Goal: Task Accomplishment & Management: Manage account settings

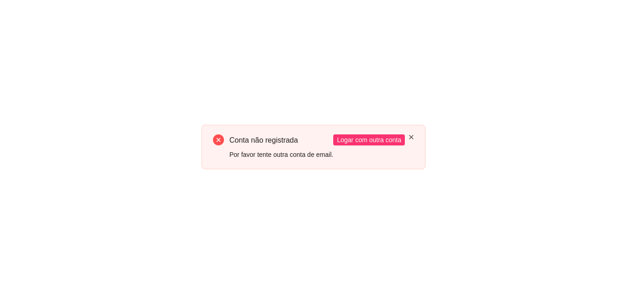
click at [412, 136] on icon "close" at bounding box center [412, 137] width 4 height 4
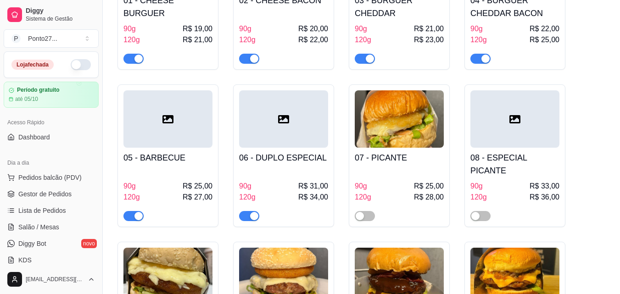
scroll to position [202, 0]
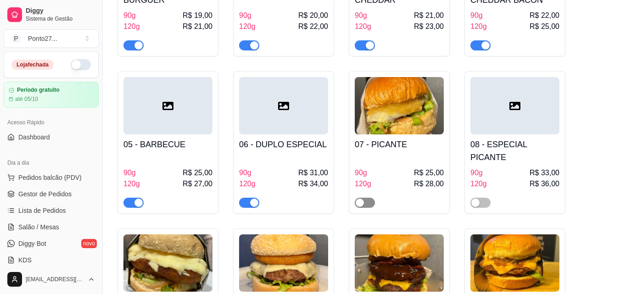
click at [366, 198] on button "button" at bounding box center [365, 203] width 20 height 10
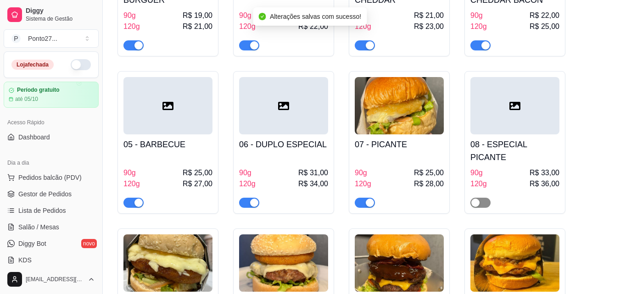
click at [476, 199] on div "button" at bounding box center [476, 203] width 8 height 8
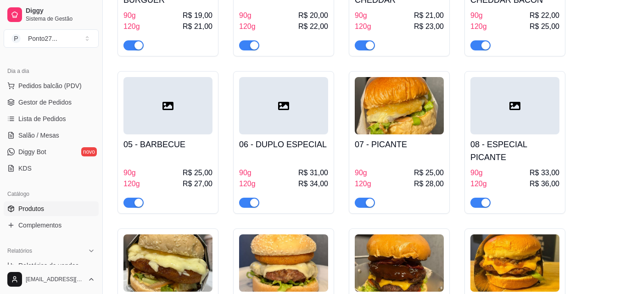
scroll to position [129, 0]
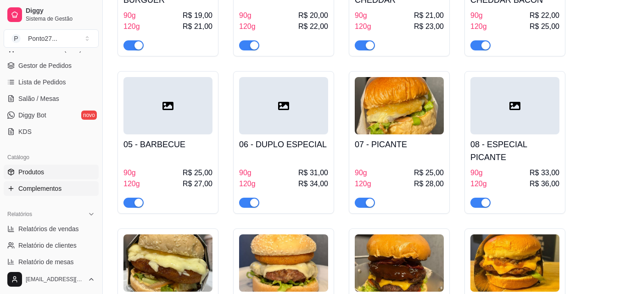
click at [49, 188] on span "Complementos" at bounding box center [39, 188] width 43 height 9
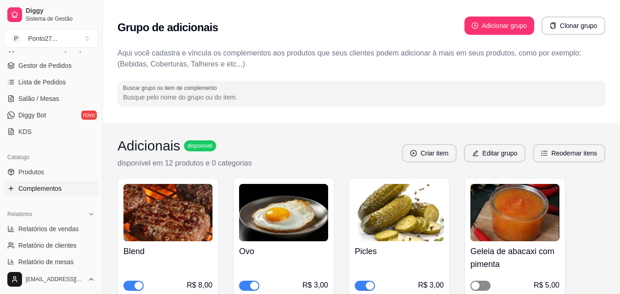
click at [480, 285] on button "button" at bounding box center [481, 286] width 20 height 10
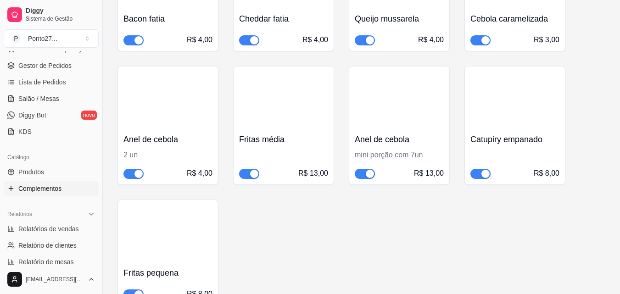
scroll to position [367, 0]
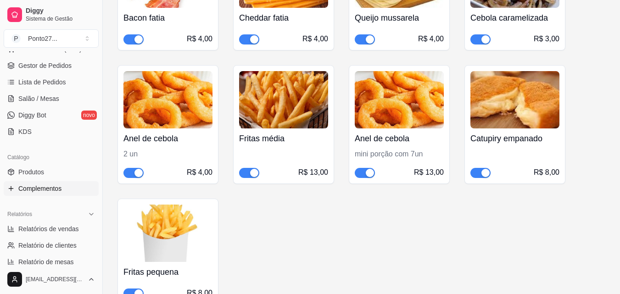
click at [255, 172] on div "button" at bounding box center [254, 173] width 8 height 8
click at [133, 290] on span "button" at bounding box center [134, 294] width 20 height 10
click at [42, 175] on span "Produtos" at bounding box center [31, 172] width 26 height 9
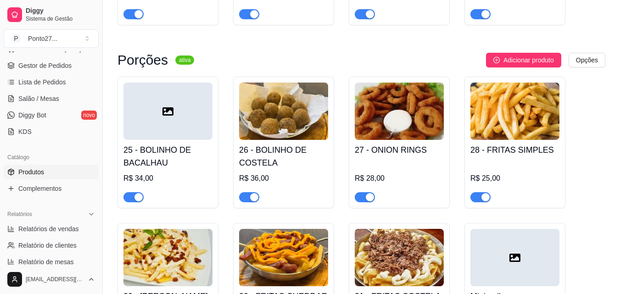
scroll to position [1025, 0]
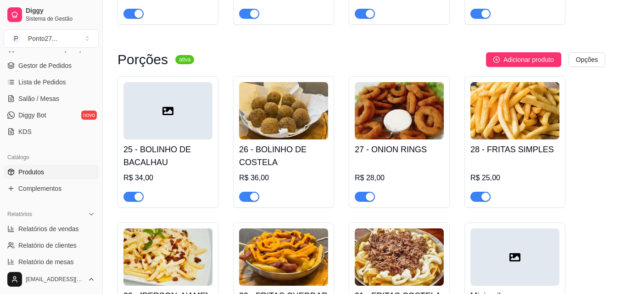
click at [474, 192] on span "button" at bounding box center [481, 197] width 20 height 10
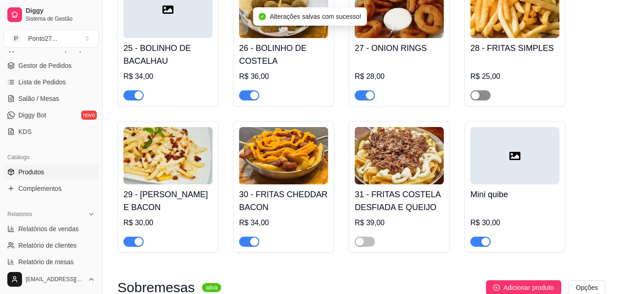
scroll to position [1130, 0]
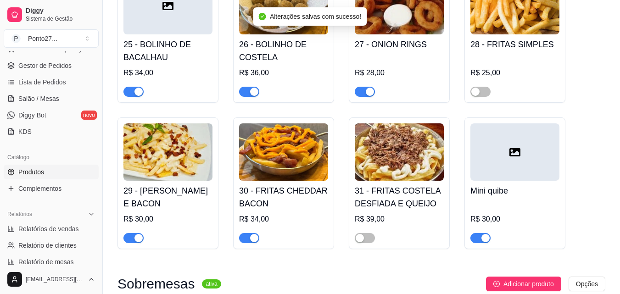
click at [249, 233] on span "button" at bounding box center [249, 238] width 20 height 10
click at [136, 234] on div "button" at bounding box center [139, 238] width 8 height 8
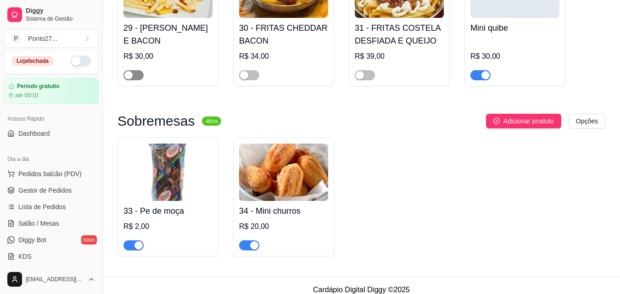
scroll to position [0, 0]
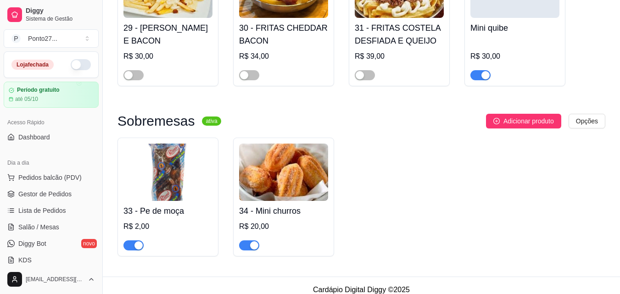
click at [78, 66] on button "button" at bounding box center [81, 64] width 20 height 11
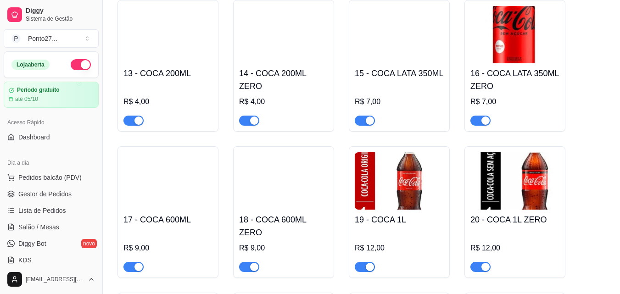
scroll to position [624, 0]
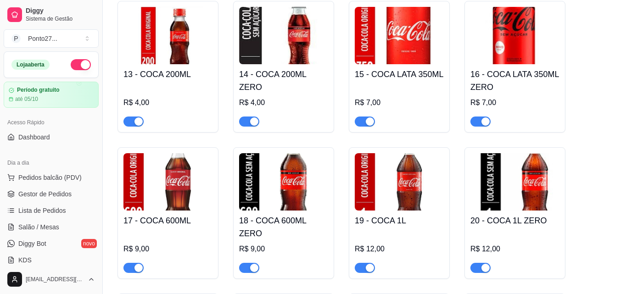
click at [39, 214] on span "Lista de Pedidos" at bounding box center [42, 210] width 48 height 9
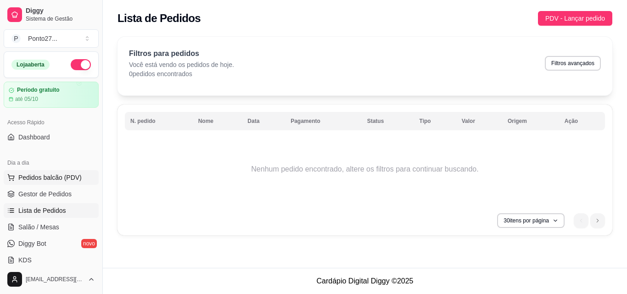
click at [48, 180] on span "Pedidos balcão (PDV)" at bounding box center [49, 177] width 63 height 9
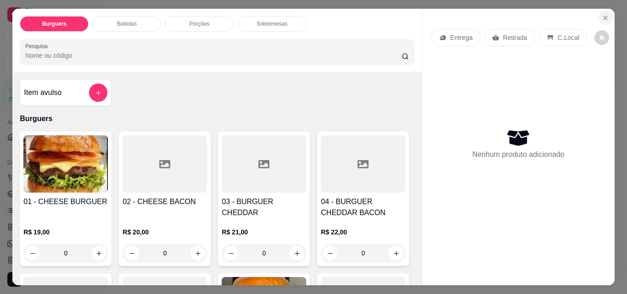
click at [602, 14] on icon "Close" at bounding box center [605, 17] width 7 height 7
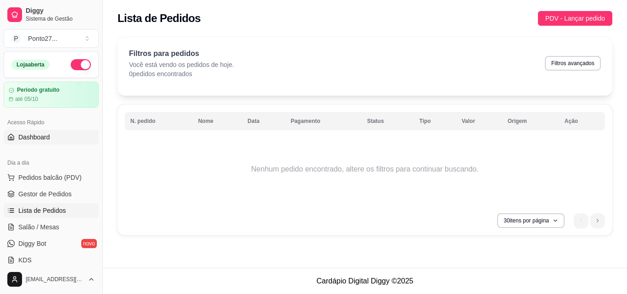
click at [39, 141] on span "Dashboard" at bounding box center [34, 137] width 32 height 9
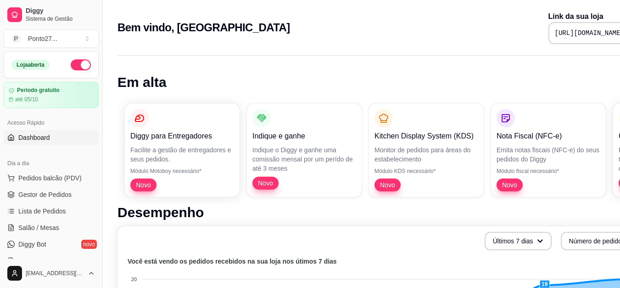
click at [556, 36] on pre "[URL][DOMAIN_NAME]" at bounding box center [589, 32] width 69 height 9
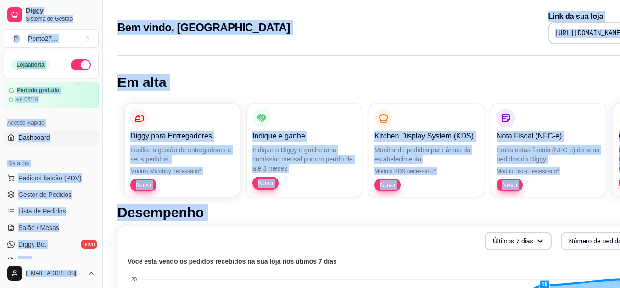
click at [568, 24] on div "[URL][DOMAIN_NAME]" at bounding box center [599, 33] width 101 height 22
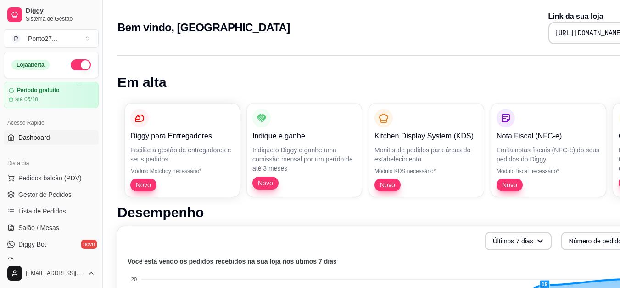
scroll to position [0, 41]
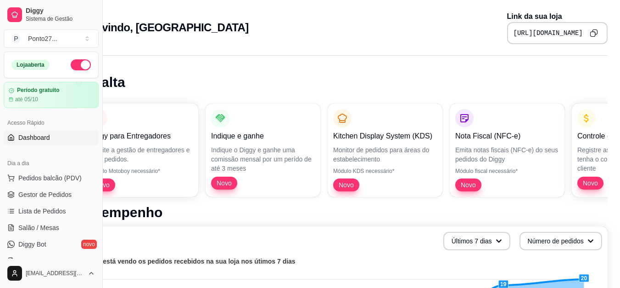
click at [591, 32] on icon "Copy to clipboard" at bounding box center [593, 34] width 5 height 5
click at [73, 66] on button "button" at bounding box center [81, 64] width 20 height 11
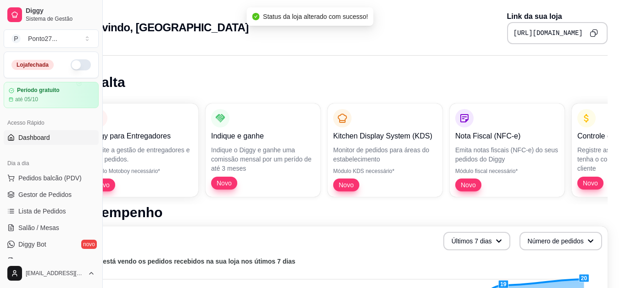
click at [71, 65] on button "button" at bounding box center [81, 64] width 20 height 11
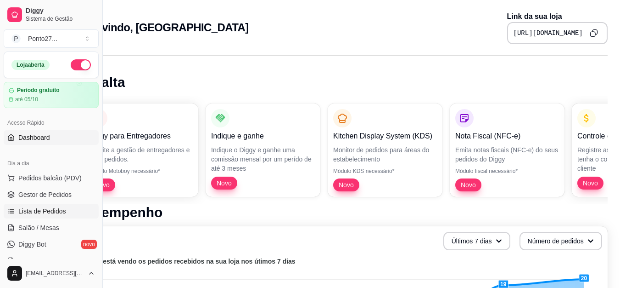
click at [52, 206] on link "Lista de Pedidos" at bounding box center [51, 210] width 95 height 15
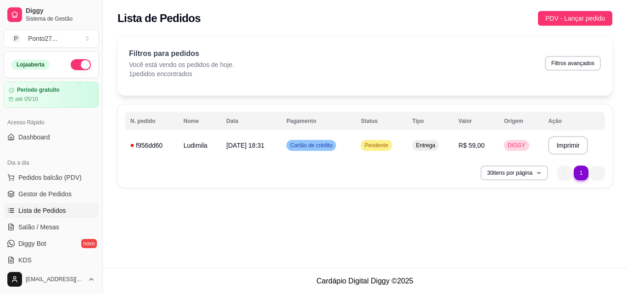
click at [52, 206] on link "Lista de Pedidos" at bounding box center [51, 210] width 95 height 15
click at [384, 146] on span "Pendente" at bounding box center [376, 145] width 27 height 7
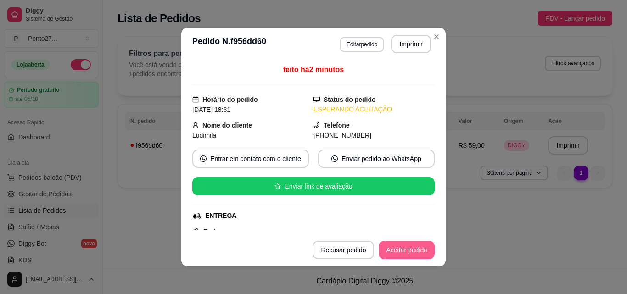
click at [401, 246] on button "Aceitar pedido" at bounding box center [407, 250] width 56 height 18
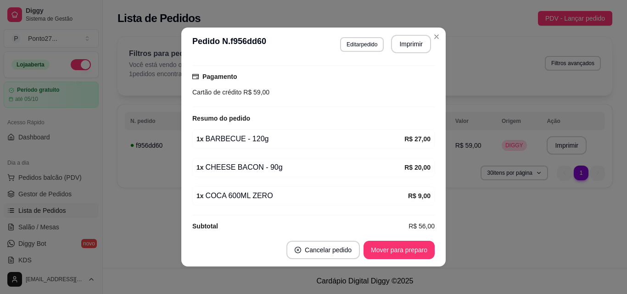
scroll to position [248, 0]
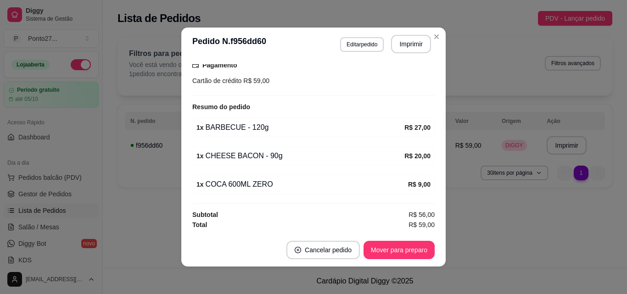
click at [434, 170] on div "feito há 2 minutos Horário do pedido [DATE] 18:31 Status do pedido ACEITO Nome …" at bounding box center [313, 147] width 265 height 173
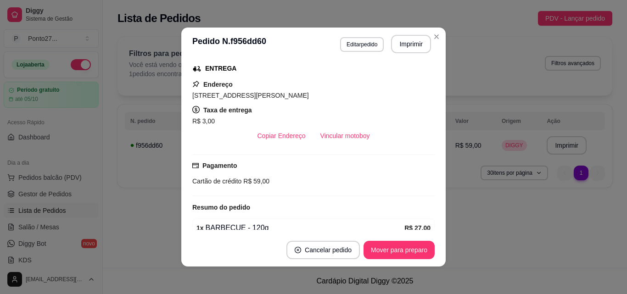
scroll to position [141, 0]
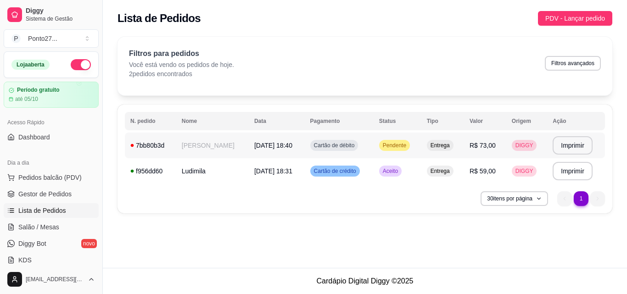
click at [386, 148] on span "Pendente" at bounding box center [394, 145] width 27 height 7
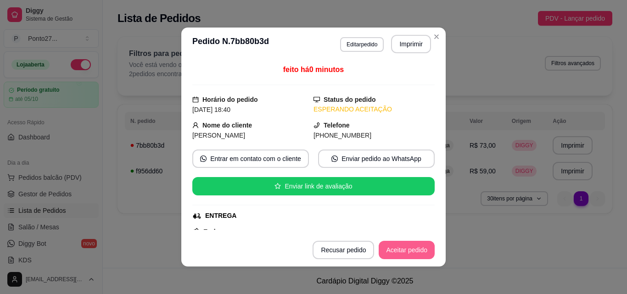
click at [394, 246] on button "Aceitar pedido" at bounding box center [407, 250] width 56 height 18
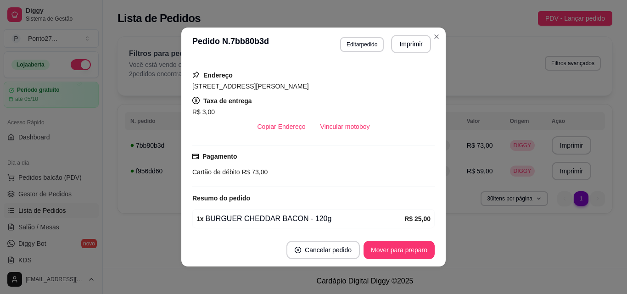
scroll to position [165, 0]
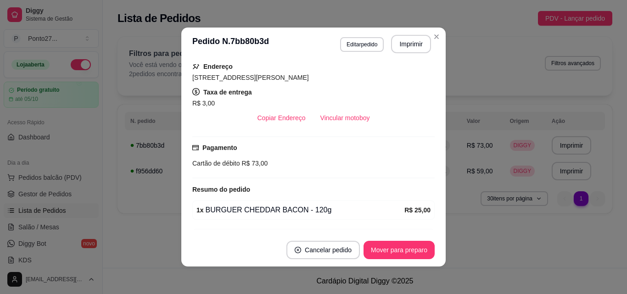
click at [431, 224] on div "feito há 1 minutos Horário do pedido [DATE] 18:40 Status do pedido ACEITO Nome …" at bounding box center [313, 147] width 242 height 166
click at [432, 226] on div "feito há 1 minutos Horário do pedido [DATE] 18:40 Status do pedido ACEITO Nome …" at bounding box center [313, 147] width 265 height 173
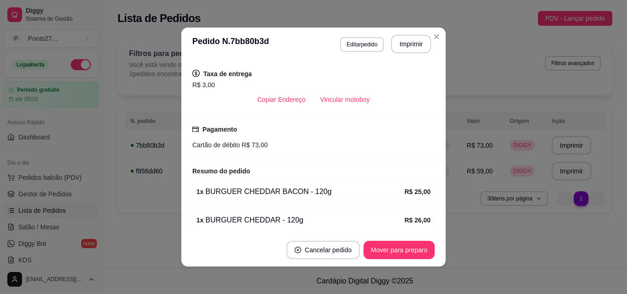
click at [431, 231] on div "feito há 1 minutos Horário do pedido [DATE] 18:40 Status do pedido ACEITO Nome …" at bounding box center [313, 147] width 265 height 173
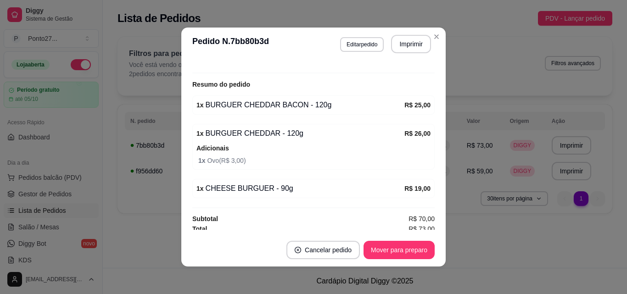
scroll to position [275, 0]
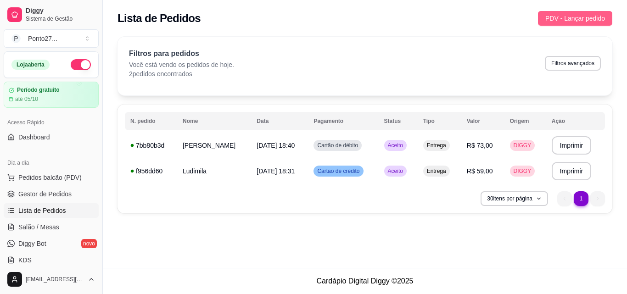
click at [579, 12] on button "PDV - Lançar pedido" at bounding box center [575, 18] width 74 height 15
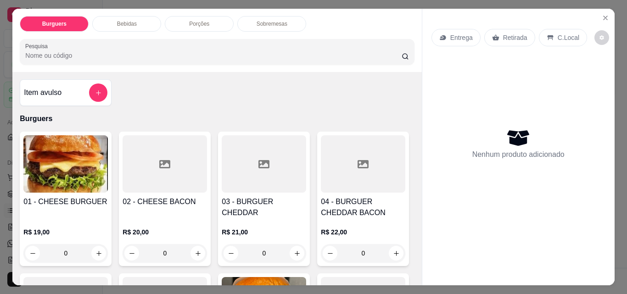
click at [503, 38] on p "Retirada" at bounding box center [515, 37] width 24 height 9
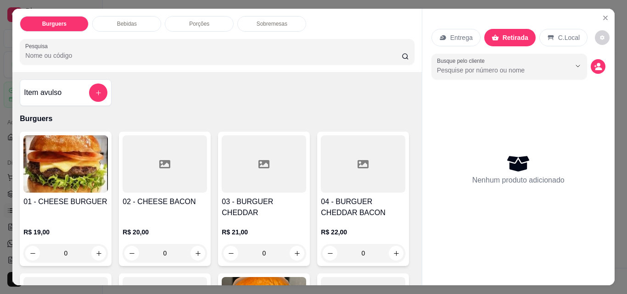
click at [194, 244] on div "0" at bounding box center [165, 253] width 85 height 18
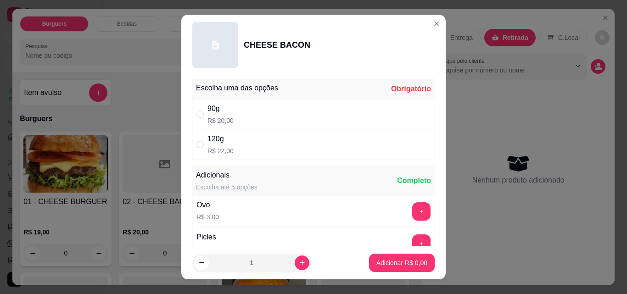
click at [263, 147] on div "120g R$ 22,00" at bounding box center [313, 145] width 242 height 30
radio input "true"
click at [409, 258] on button "Adicionar R$ 22,00" at bounding box center [400, 263] width 68 height 18
type input "1"
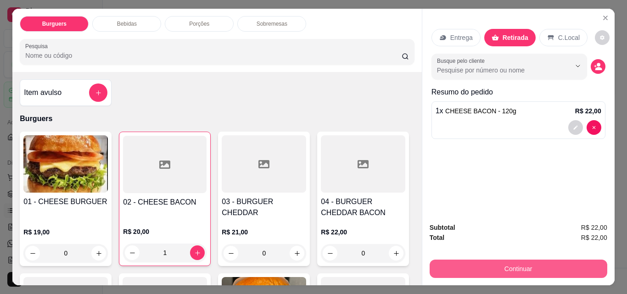
click at [521, 260] on button "Continuar" at bounding box center [519, 269] width 178 height 18
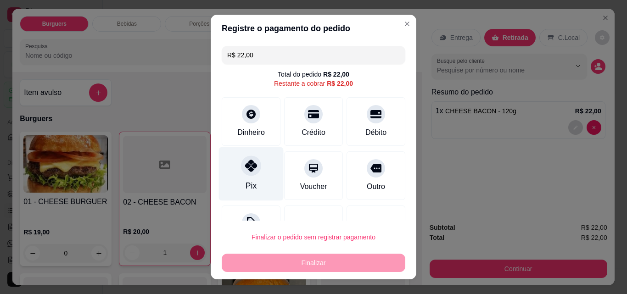
click at [250, 162] on icon at bounding box center [251, 166] width 12 height 12
type input "R$ 0,00"
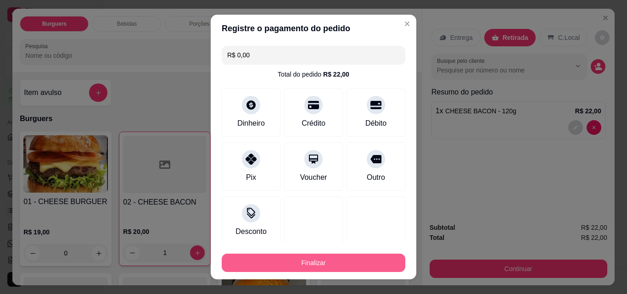
click at [238, 262] on button "Finalizar" at bounding box center [314, 263] width 184 height 18
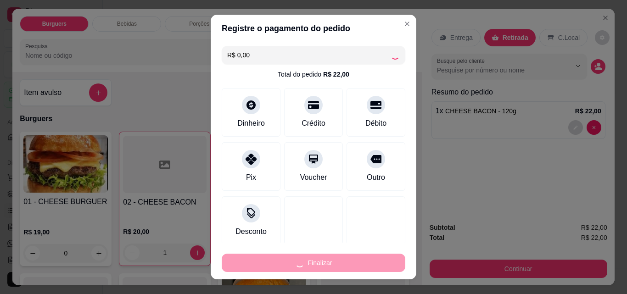
type input "0"
type input "-R$ 22,00"
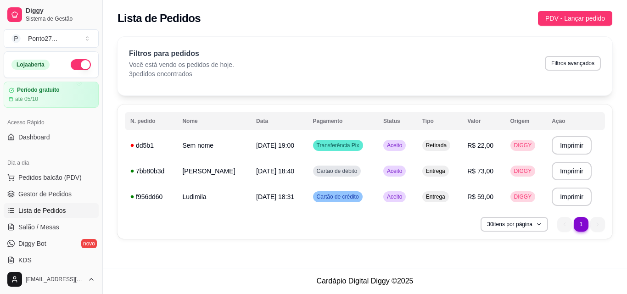
click at [100, 260] on button "Toggle Sidebar" at bounding box center [102, 147] width 7 height 294
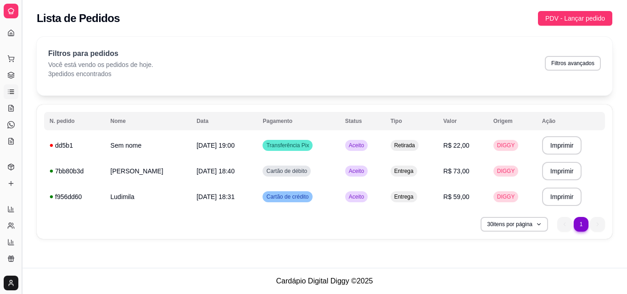
click at [21, 225] on button "Toggle Sidebar" at bounding box center [21, 147] width 7 height 294
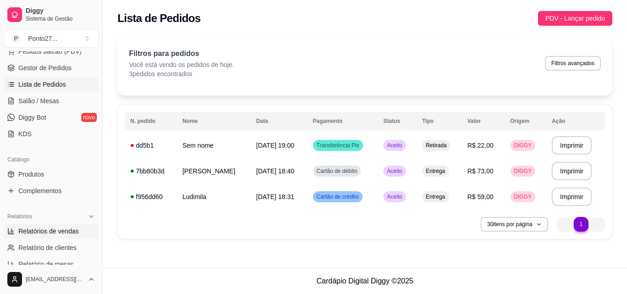
scroll to position [129, 0]
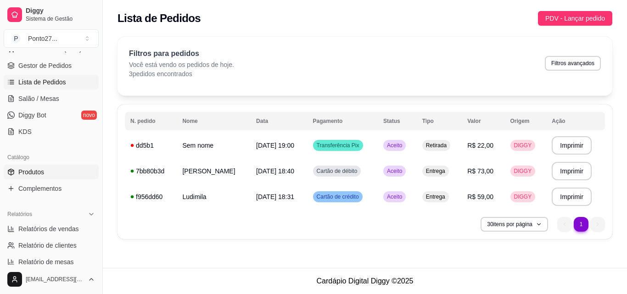
click at [31, 174] on span "Produtos" at bounding box center [31, 172] width 26 height 9
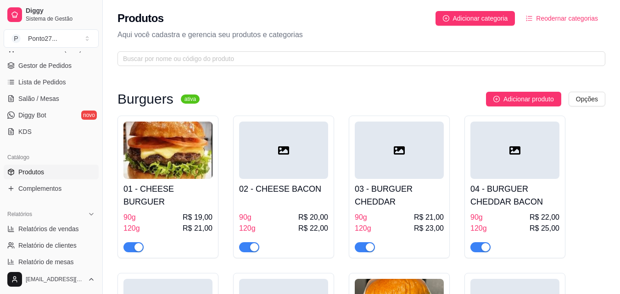
click at [182, 212] on div "90g R$ 19,00 120g R$ 21,00" at bounding box center [168, 232] width 89 height 40
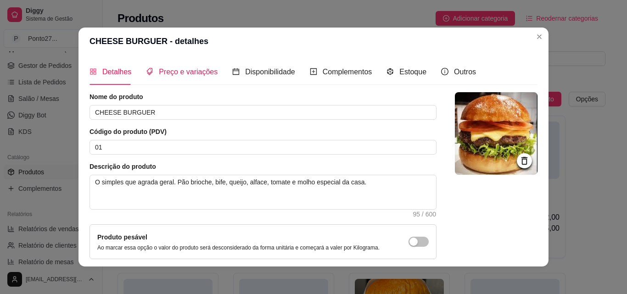
click at [202, 73] on span "Preço e variações" at bounding box center [188, 72] width 59 height 8
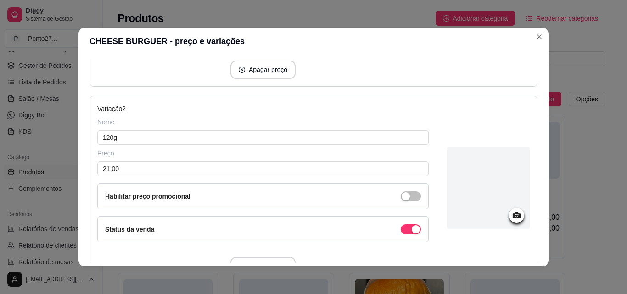
scroll to position [286, 0]
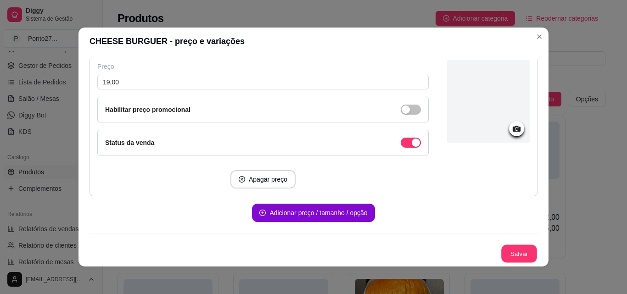
click at [504, 257] on button "Salvar" at bounding box center [520, 254] width 36 height 18
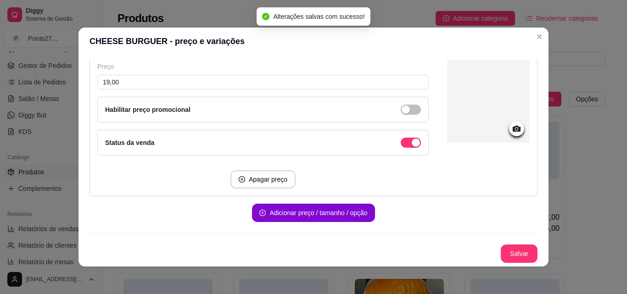
click at [539, 40] on p "Aqui você cadastra e gerencia seu produtos e categorias" at bounding box center [362, 34] width 488 height 11
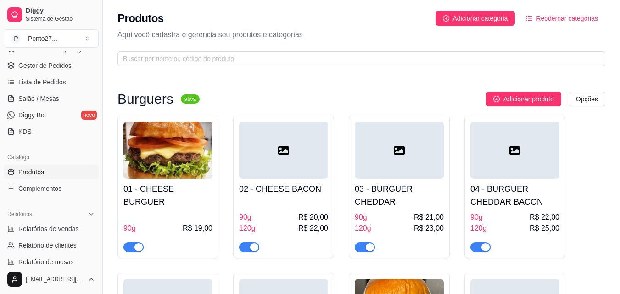
click at [272, 201] on div "90g R$ 20,00 120g R$ 22,00" at bounding box center [283, 225] width 89 height 53
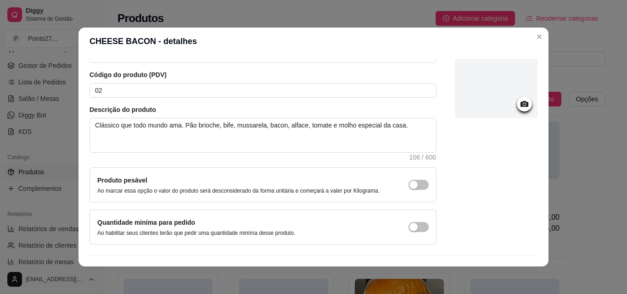
scroll to position [0, 0]
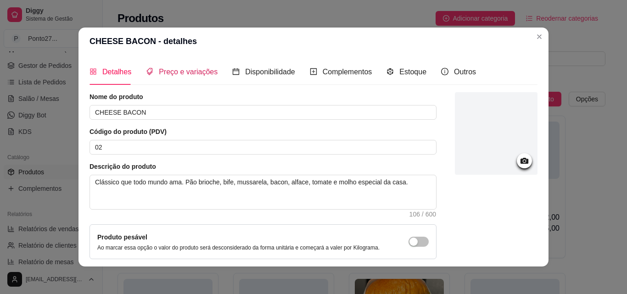
click at [186, 73] on span "Preço e variações" at bounding box center [188, 72] width 59 height 8
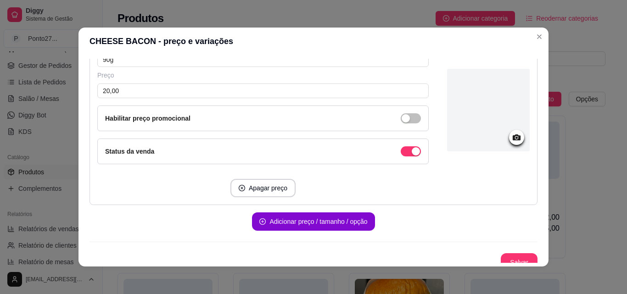
scroll to position [152, 0]
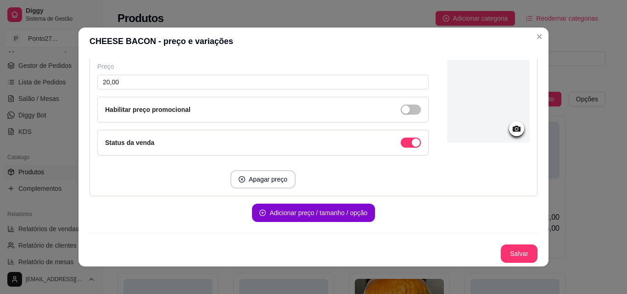
click at [508, 254] on button "Salvar" at bounding box center [519, 254] width 37 height 18
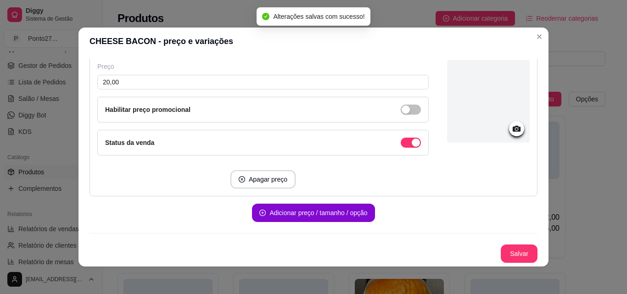
click at [536, 38] on p "Aqui você cadastra e gerencia seu produtos e categorias" at bounding box center [362, 34] width 488 height 11
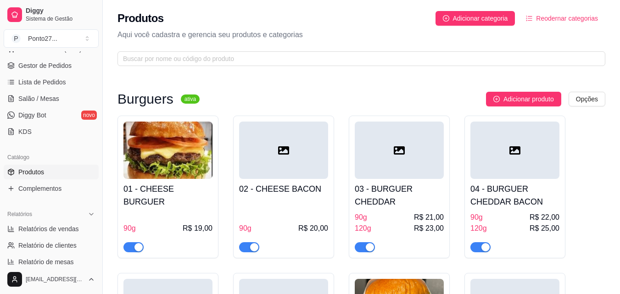
click at [389, 184] on h4 "03 - BURGUER CHEDDAR" at bounding box center [399, 196] width 89 height 26
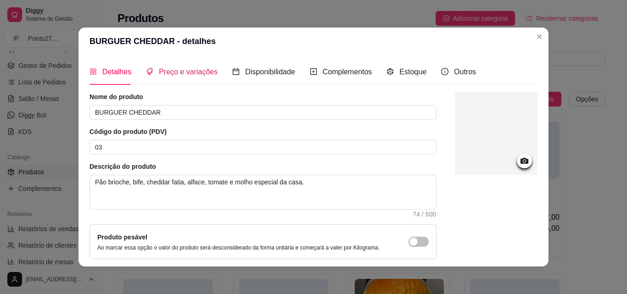
click at [194, 78] on div "Preço e variações" at bounding box center [182, 71] width 72 height 11
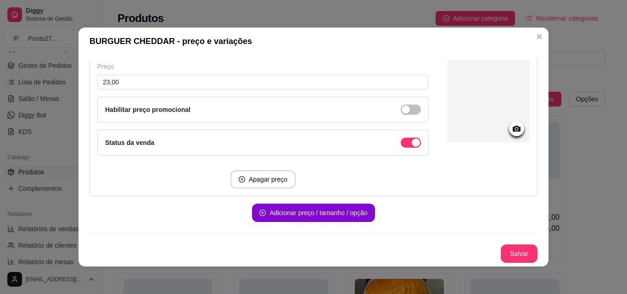
click at [509, 254] on button "Salvar" at bounding box center [519, 254] width 37 height 18
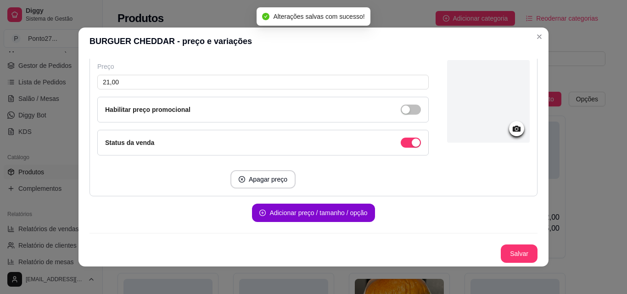
click at [539, 39] on p "Aqui você cadastra e gerencia seu produtos e categorias" at bounding box center [362, 34] width 488 height 11
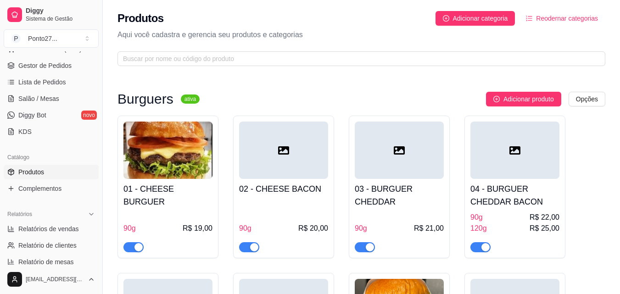
click at [513, 211] on div "04 - BURGUER CHEDDAR BACON 90g R$ 22,00 120g R$ 25,00" at bounding box center [515, 215] width 89 height 73
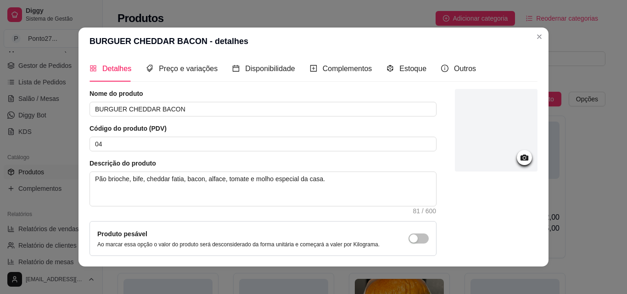
scroll to position [0, 0]
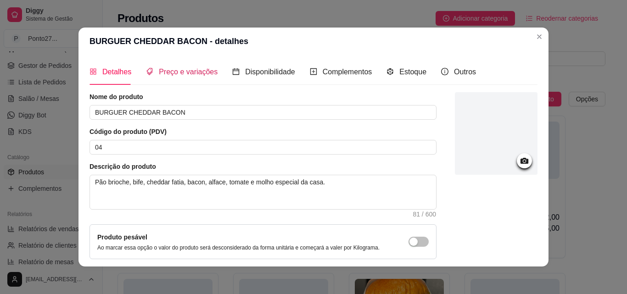
click at [187, 75] on span "Preço e variações" at bounding box center [188, 72] width 59 height 8
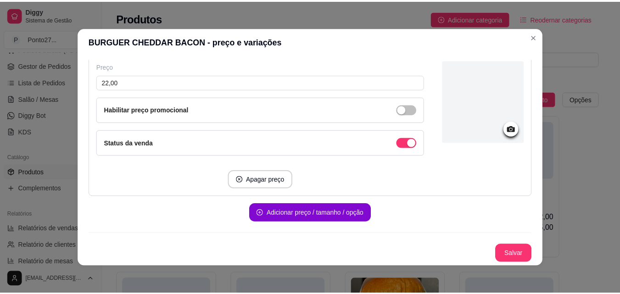
scroll to position [152, 0]
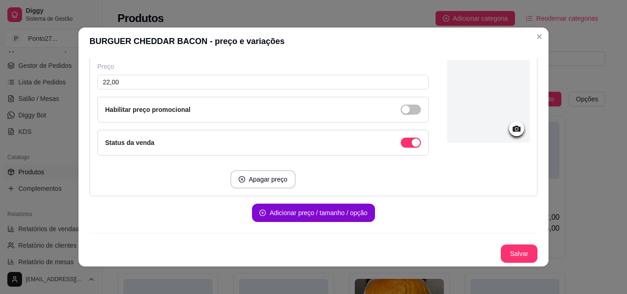
click at [514, 253] on button "Salvar" at bounding box center [519, 254] width 37 height 18
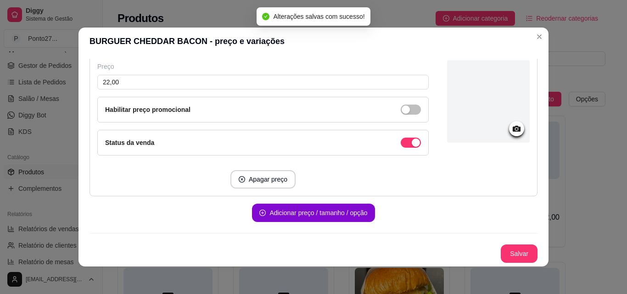
click at [536, 34] on p "Aqui você cadastra e gerencia seu produtos e categorias" at bounding box center [362, 34] width 488 height 11
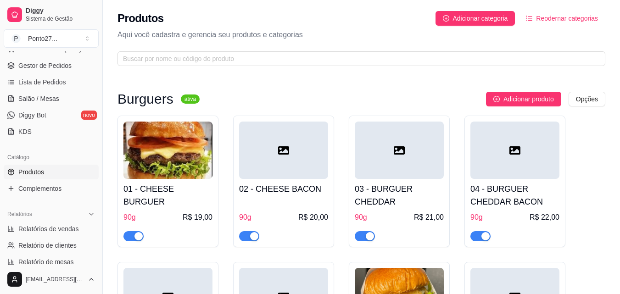
click at [528, 206] on h4 "04 - BURGUER CHEDDAR BACON" at bounding box center [515, 196] width 89 height 26
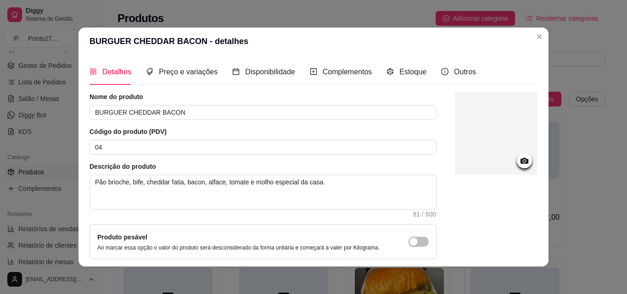
click at [539, 43] on div "Produtos Adicionar categoria Reodernar categorias Aqui você cadastra e gerencia…" at bounding box center [362, 36] width 518 height 72
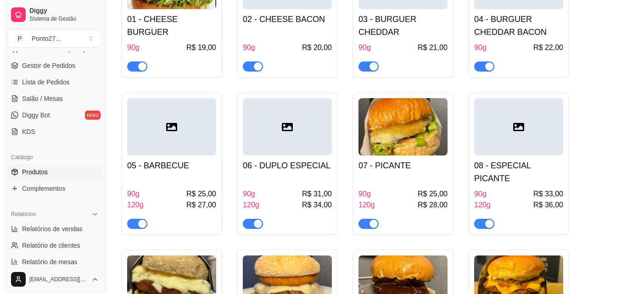
scroll to position [191, 0]
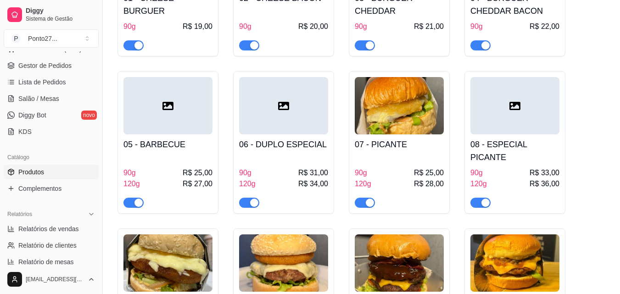
click at [179, 168] on div "90g R$ 25,00" at bounding box center [168, 173] width 89 height 11
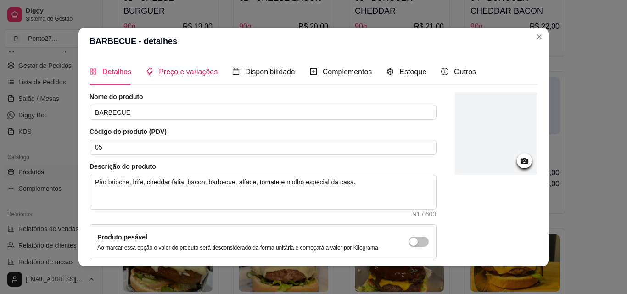
click at [188, 74] on span "Preço e variações" at bounding box center [188, 72] width 59 height 8
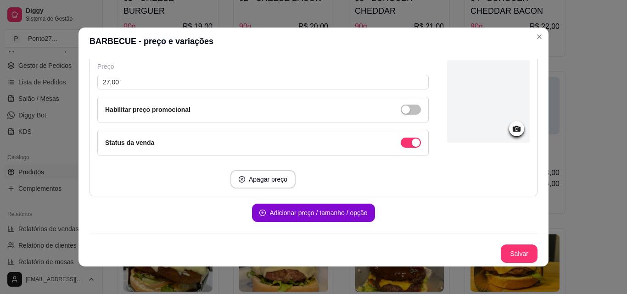
click at [518, 258] on button "Salvar" at bounding box center [519, 254] width 37 height 18
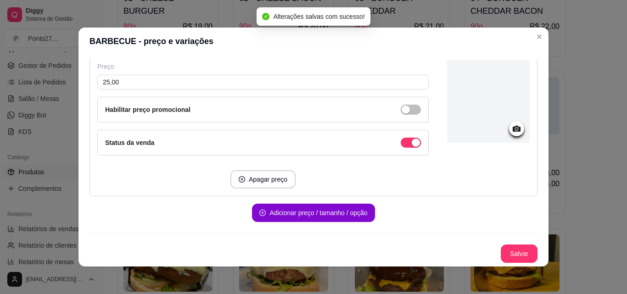
click at [537, 40] on div at bounding box center [515, 41] width 89 height 18
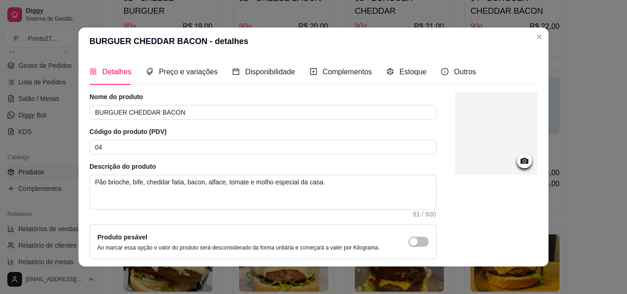
click at [542, 40] on div at bounding box center [515, 41] width 89 height 18
click at [537, 38] on div at bounding box center [515, 41] width 89 height 18
click at [538, 42] on div at bounding box center [515, 41] width 89 height 18
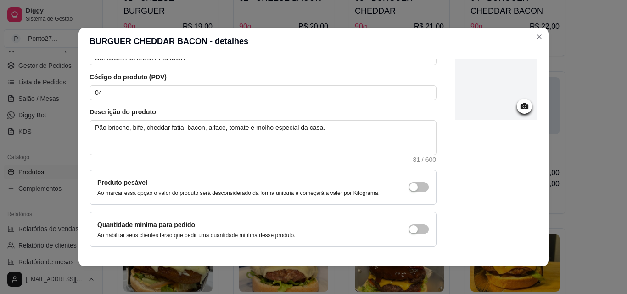
scroll to position [79, 0]
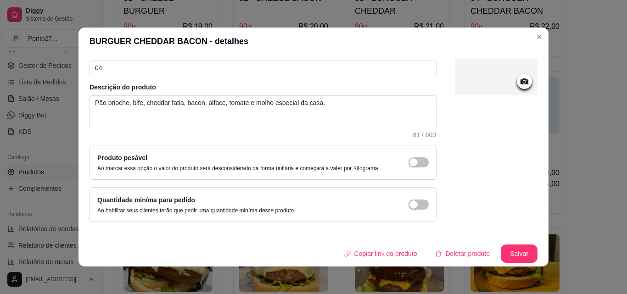
click at [509, 252] on button "Salvar" at bounding box center [519, 254] width 37 height 18
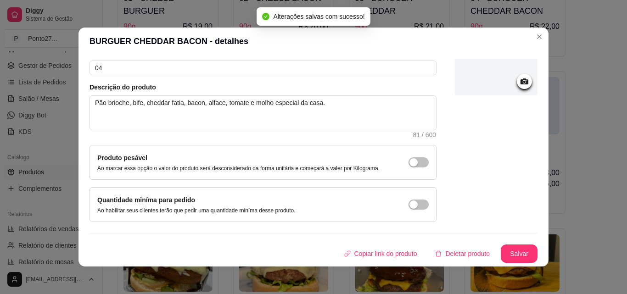
click at [536, 41] on div at bounding box center [515, 41] width 89 height 18
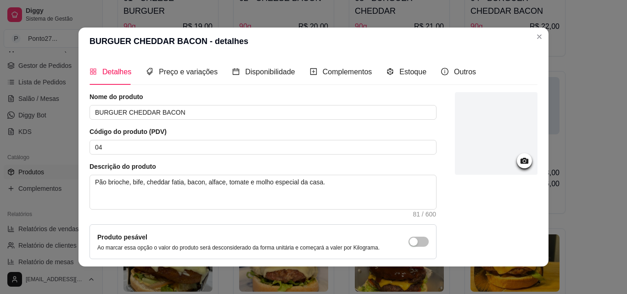
click at [594, 109] on div "01 - CHEESE BURGUER 90g R$ 19,00 02 - CHEESE BACON 90g R$ 20,00 03 - BURGUER CH…" at bounding box center [362, 148] width 488 height 447
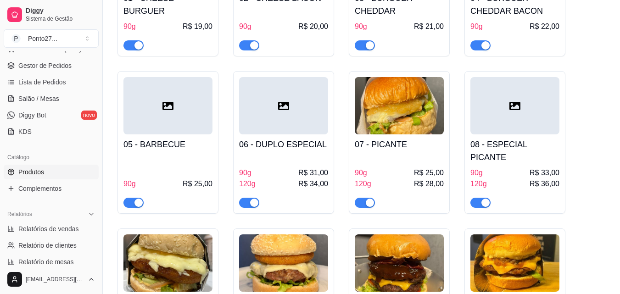
click at [272, 190] on div at bounding box center [283, 199] width 89 height 18
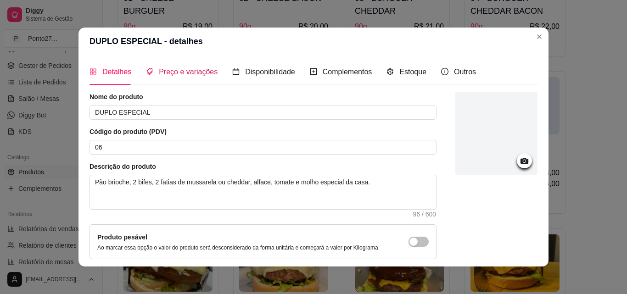
click at [170, 74] on span "Preço e variações" at bounding box center [188, 72] width 59 height 8
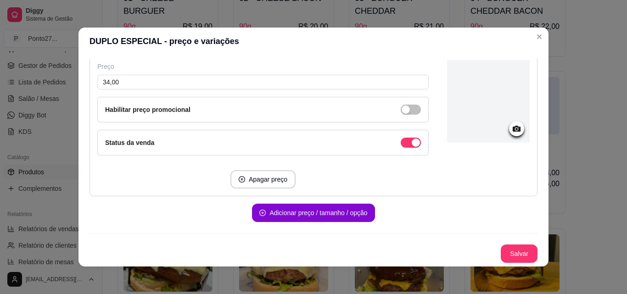
click at [511, 258] on button "Salvar" at bounding box center [519, 254] width 37 height 18
click at [536, 43] on div at bounding box center [515, 41] width 89 height 18
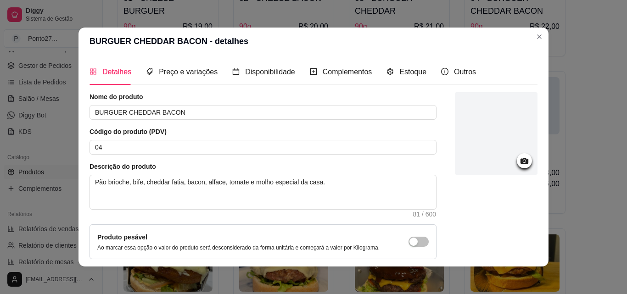
click at [600, 91] on div "01 - CHEESE BURGUER 90g R$ 19,00 02 - CHEESE BACON 90g R$ 20,00 03 - BURGUER CH…" at bounding box center [362, 148] width 488 height 447
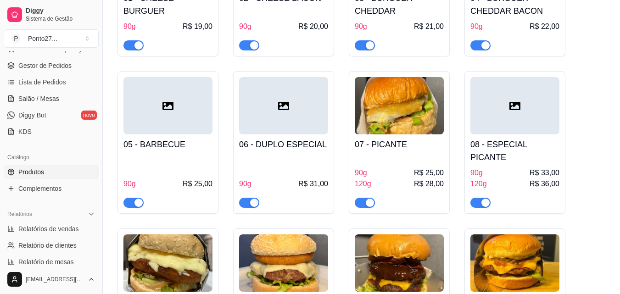
click at [418, 152] on div "07 - PICANTE 90g R$ 25,00 120g R$ 28,00" at bounding box center [399, 171] width 89 height 73
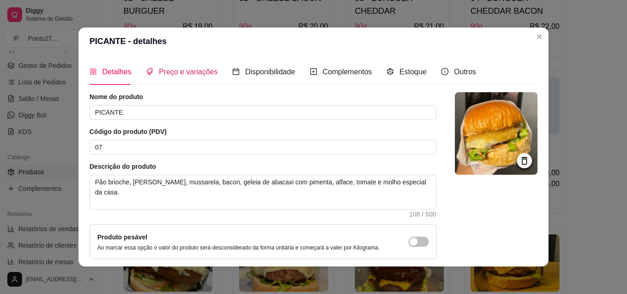
click at [205, 74] on span "Preço e variações" at bounding box center [188, 72] width 59 height 8
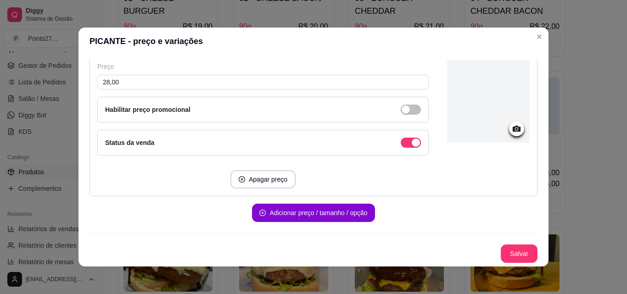
click at [508, 257] on button "Salvar" at bounding box center [519, 254] width 37 height 18
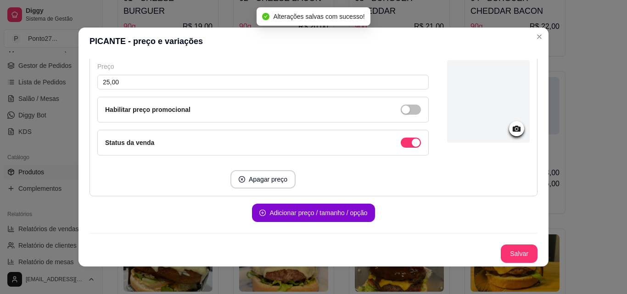
click at [590, 199] on div "01 - CHEESE BURGUER 90g R$ 19,00 02 - CHEESE BACON 90g R$ 20,00 03 - BURGUER CH…" at bounding box center [362, 148] width 488 height 447
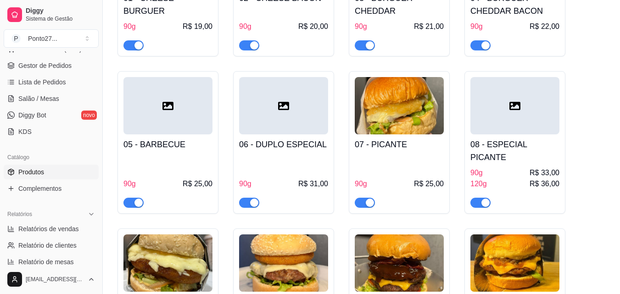
click at [529, 119] on div at bounding box center [515, 105] width 89 height 57
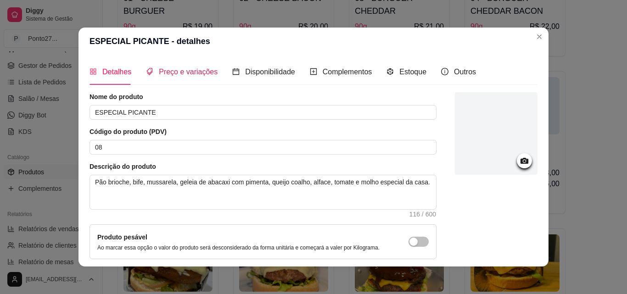
click at [192, 71] on span "Preço e variações" at bounding box center [188, 72] width 59 height 8
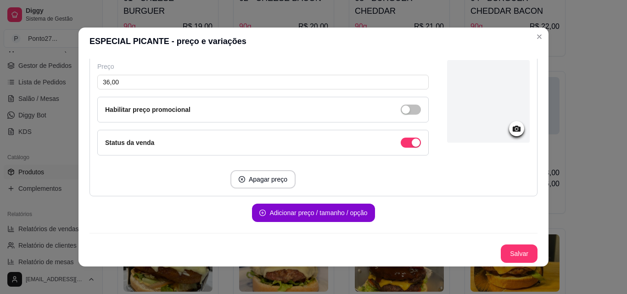
click at [511, 258] on button "Salvar" at bounding box center [519, 254] width 37 height 18
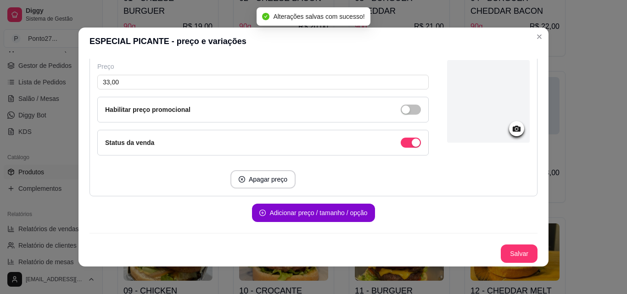
click at [581, 214] on div "01 - CHEESE BURGUER 90g R$ 19,00 02 - CHEESE BACON 90g R$ 20,00 03 - BURGUER CH…" at bounding box center [362, 143] width 488 height 436
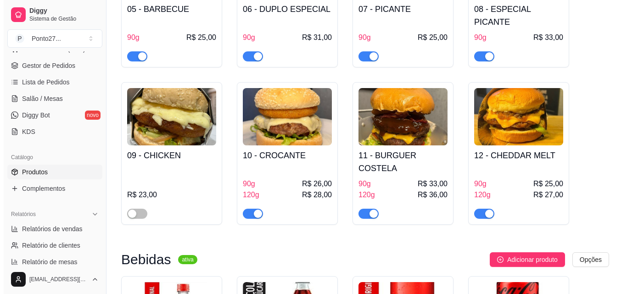
scroll to position [333, 0]
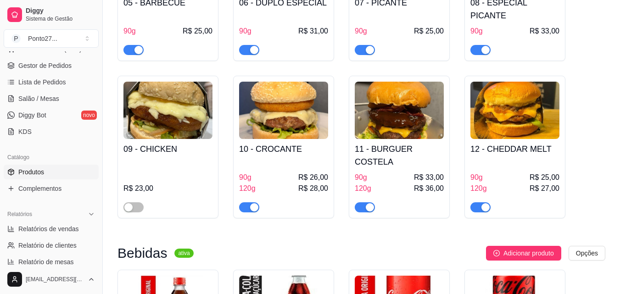
click at [289, 145] on div "10 - CROCANTE 90g R$ 26,00 120g R$ 28,00" at bounding box center [283, 175] width 89 height 73
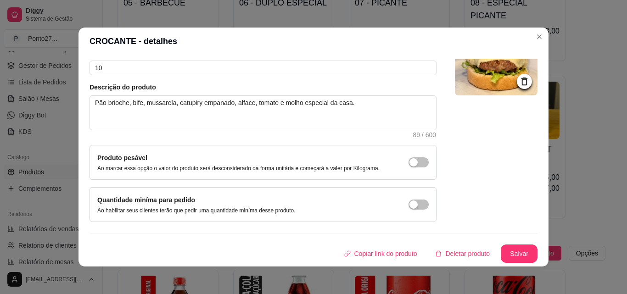
scroll to position [0, 0]
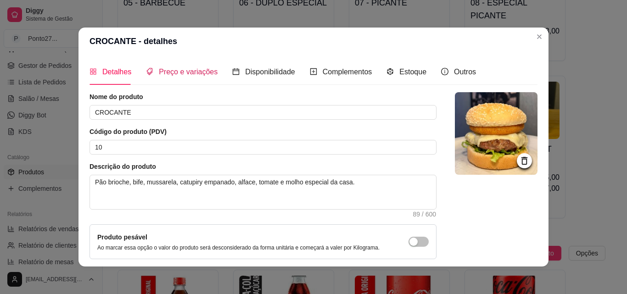
click at [180, 71] on span "Preço e variações" at bounding box center [188, 72] width 59 height 8
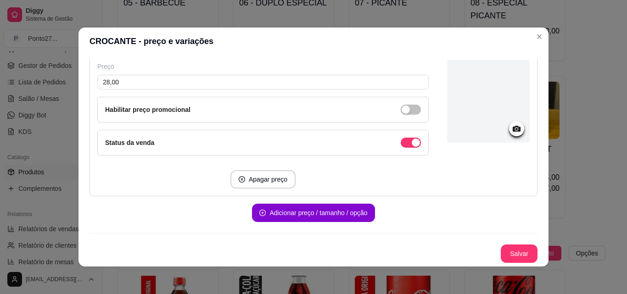
click at [507, 256] on button "Salvar" at bounding box center [519, 254] width 37 height 18
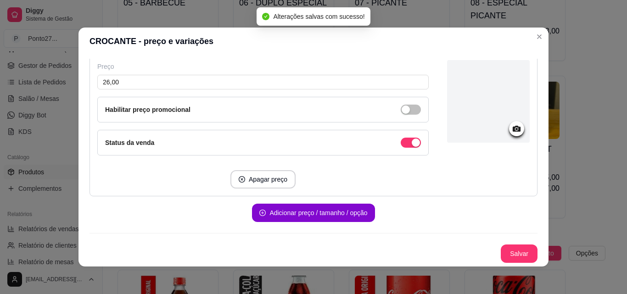
click at [592, 203] on div "01 - CHEESE BURGUER 90g R$ 19,00 02 - CHEESE BACON 90g R$ 20,00 03 - BURGUER CH…" at bounding box center [362, 1] width 488 height 436
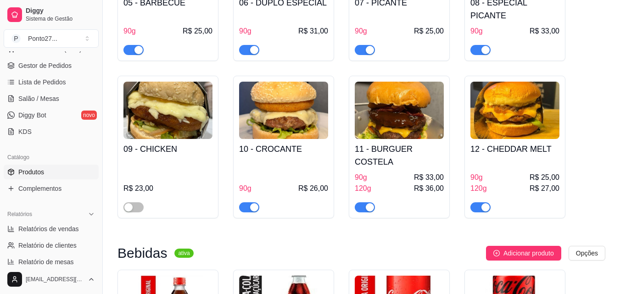
click at [433, 172] on span "R$ 33,00" at bounding box center [429, 177] width 30 height 11
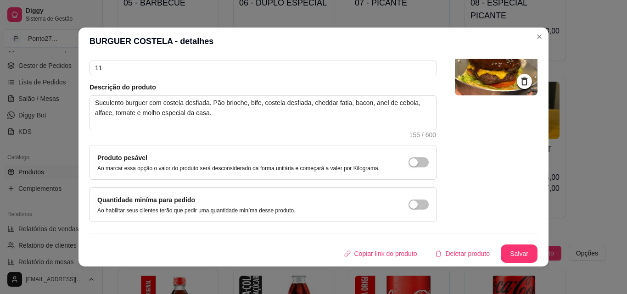
scroll to position [0, 0]
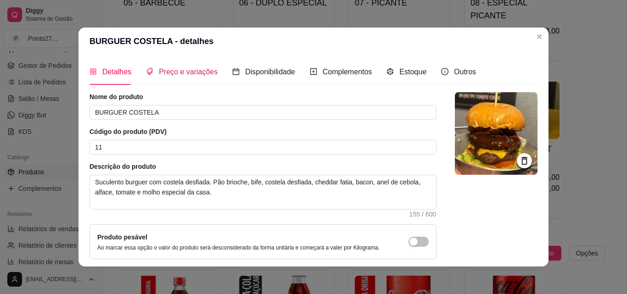
click at [185, 76] on span "Preço e variações" at bounding box center [188, 72] width 59 height 8
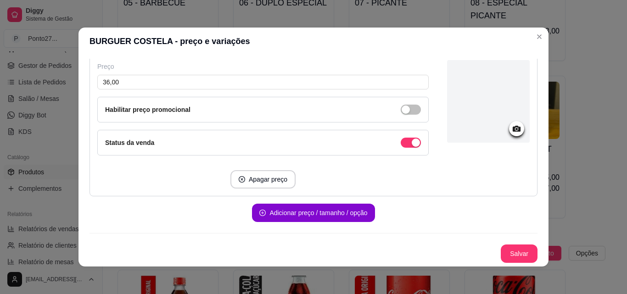
click at [511, 252] on button "Salvar" at bounding box center [519, 254] width 37 height 18
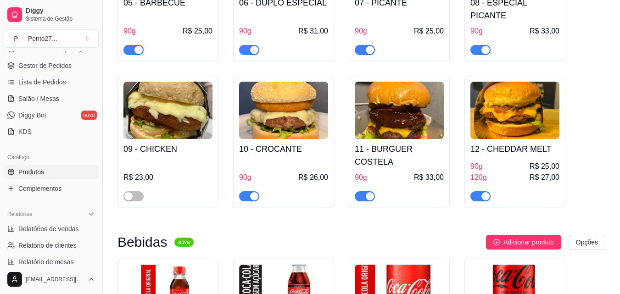
click at [512, 161] on div "90g R$ 25,00" at bounding box center [515, 166] width 89 height 11
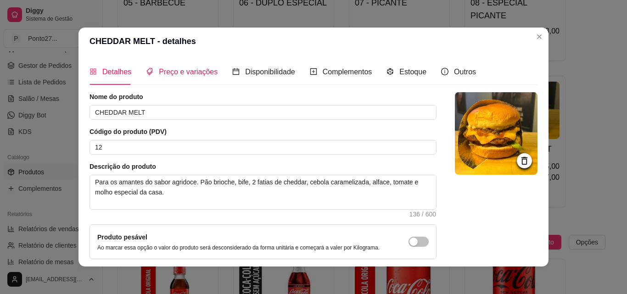
click at [199, 77] on div "Preço e variações" at bounding box center [182, 71] width 72 height 11
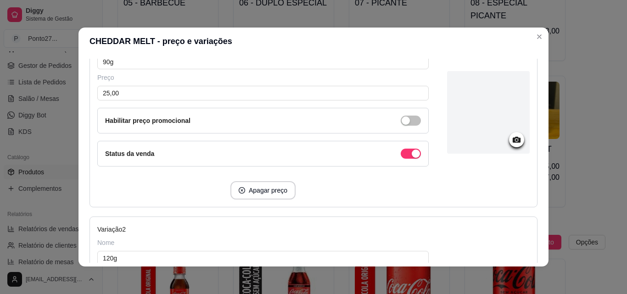
scroll to position [349, 0]
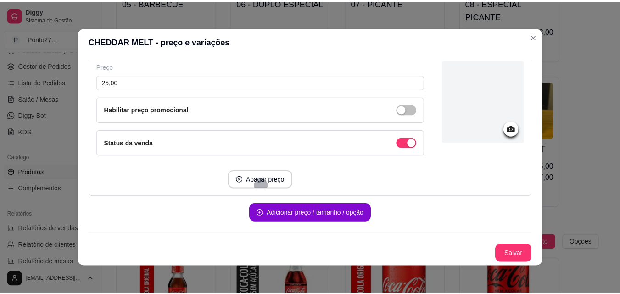
scroll to position [152, 0]
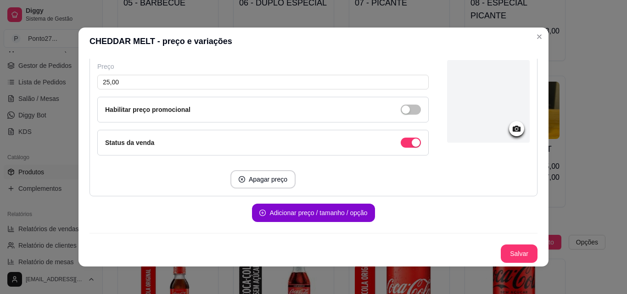
click at [507, 257] on button "Salvar" at bounding box center [519, 254] width 37 height 18
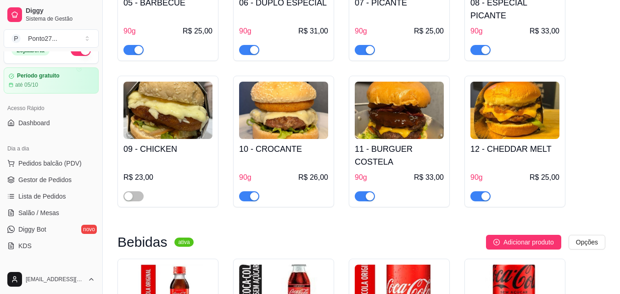
scroll to position [12, 0]
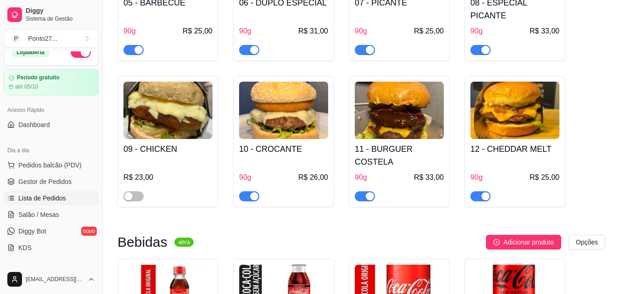
click at [44, 200] on span "Lista de Pedidos" at bounding box center [42, 198] width 48 height 9
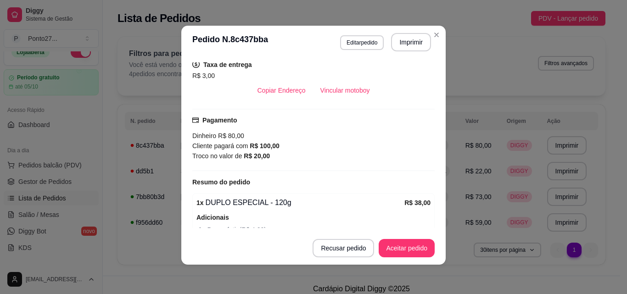
scroll to position [211, 0]
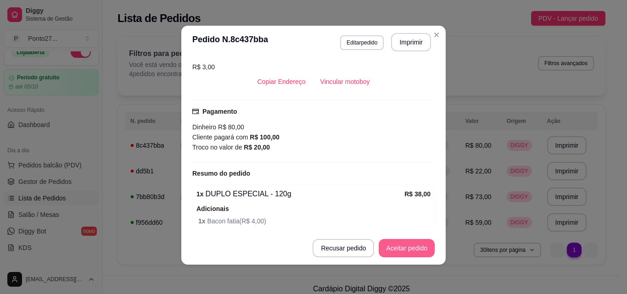
click at [409, 247] on button "Aceitar pedido" at bounding box center [407, 248] width 56 height 18
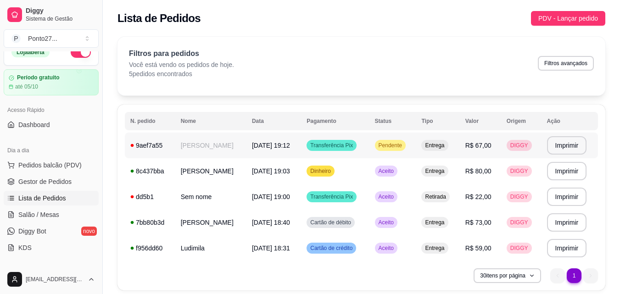
click at [295, 143] on td "[DATE] 19:12" at bounding box center [274, 146] width 55 height 26
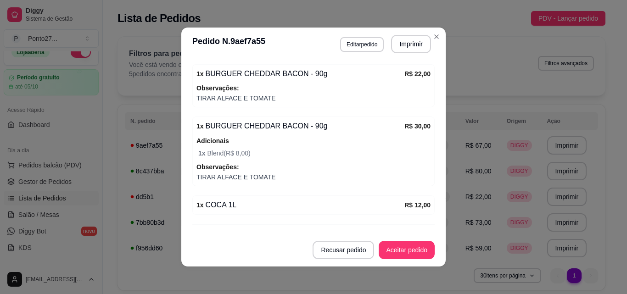
scroll to position [322, 0]
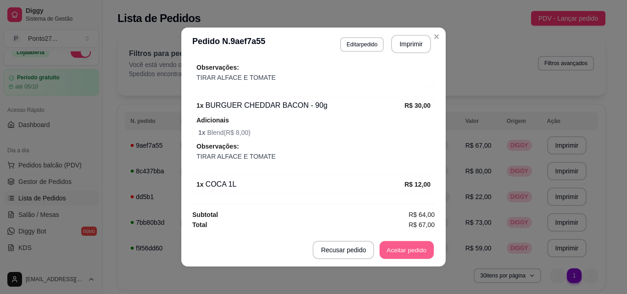
click at [410, 251] on button "Aceitar pedido" at bounding box center [407, 251] width 54 height 18
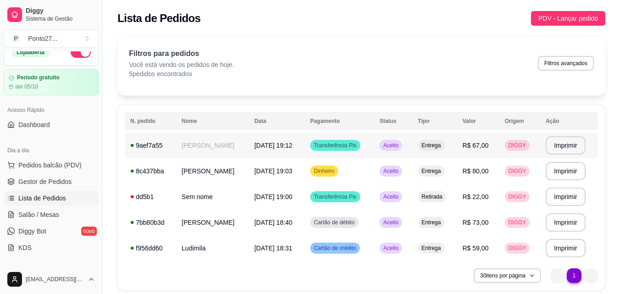
click at [370, 143] on td "Transferência Pix" at bounding box center [339, 146] width 69 height 26
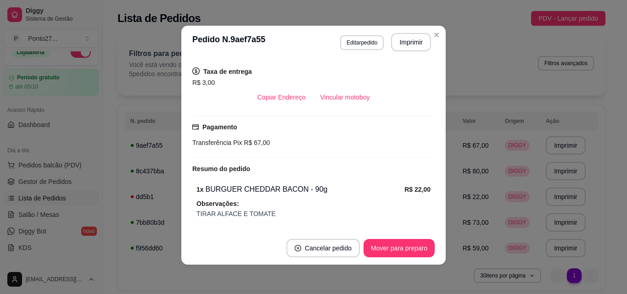
scroll to position [178, 0]
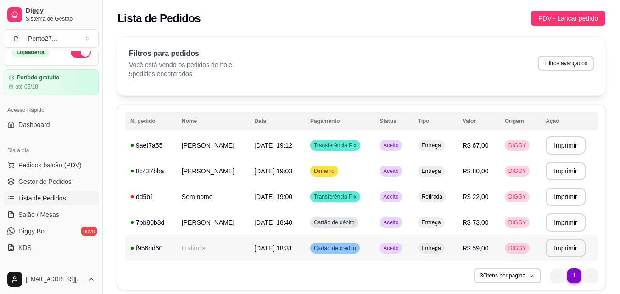
click at [389, 250] on span "Aceito" at bounding box center [391, 248] width 19 height 7
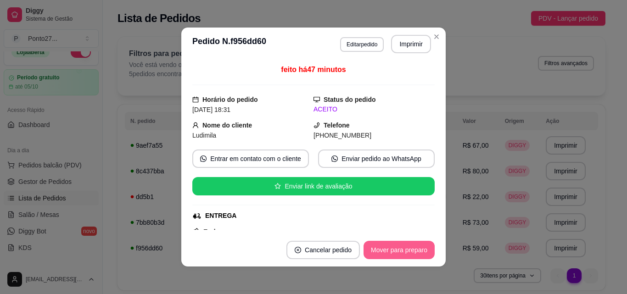
click at [389, 250] on button "Mover para preparo" at bounding box center [399, 250] width 71 height 18
click at [389, 250] on button "Mover para entrega" at bounding box center [399, 251] width 69 height 18
click at [389, 250] on button "Mover para finalizado" at bounding box center [397, 250] width 76 height 18
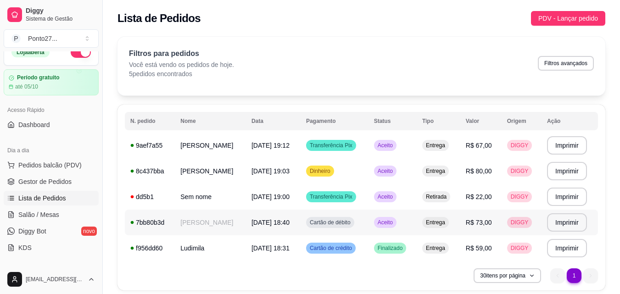
click at [383, 219] on span "Aceito" at bounding box center [385, 222] width 19 height 7
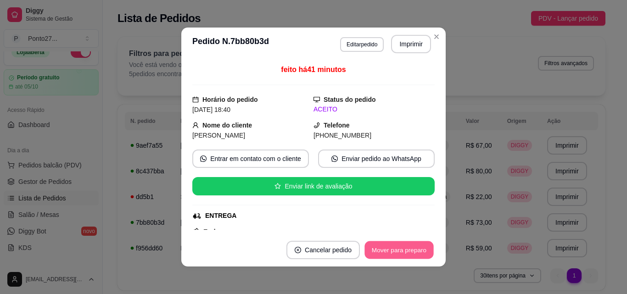
click at [385, 247] on button "Mover para preparo" at bounding box center [399, 251] width 69 height 18
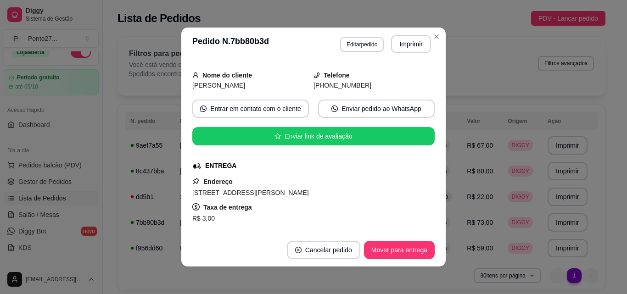
scroll to position [104, 0]
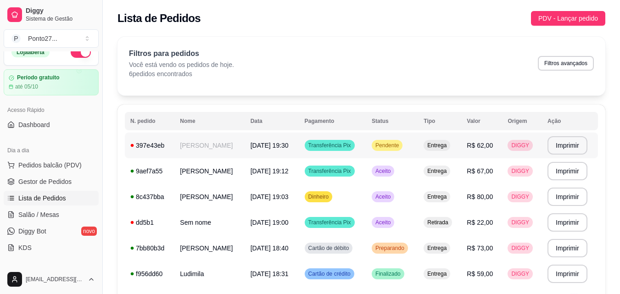
click at [393, 146] on tbody "**********" at bounding box center [362, 210] width 474 height 154
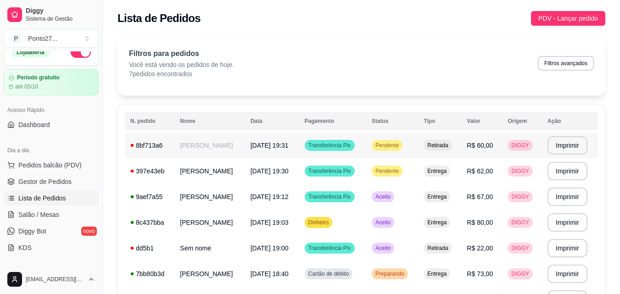
click at [392, 140] on td "Pendente" at bounding box center [392, 146] width 52 height 26
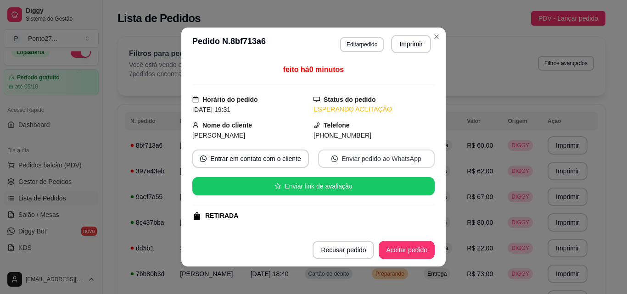
click at [401, 153] on button "Enviar pedido ao WhatsApp" at bounding box center [376, 159] width 117 height 18
click at [393, 246] on button "Aceitar pedido" at bounding box center [407, 250] width 56 height 18
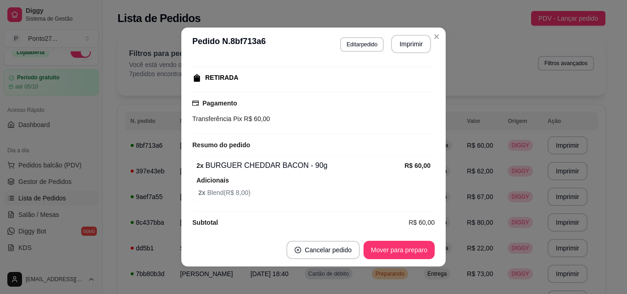
scroll to position [146, 0]
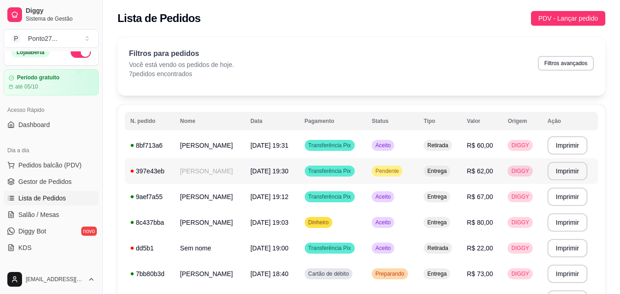
click at [393, 168] on span "Pendente" at bounding box center [387, 171] width 27 height 7
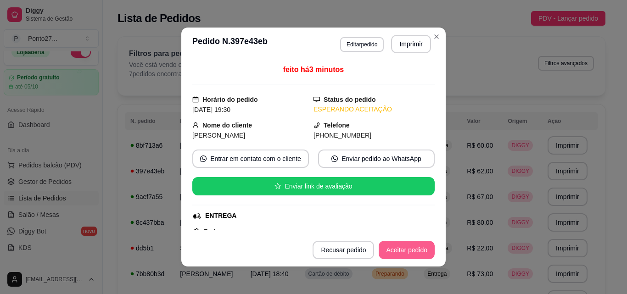
click at [411, 248] on button "Aceitar pedido" at bounding box center [407, 250] width 56 height 18
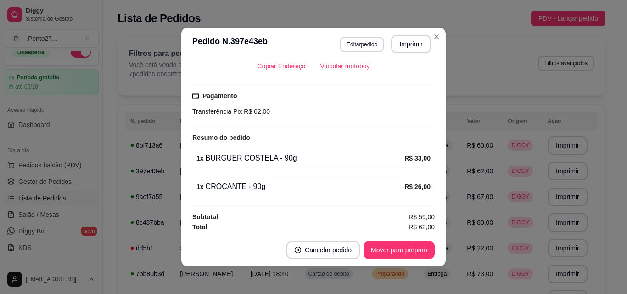
scroll to position [231, 0]
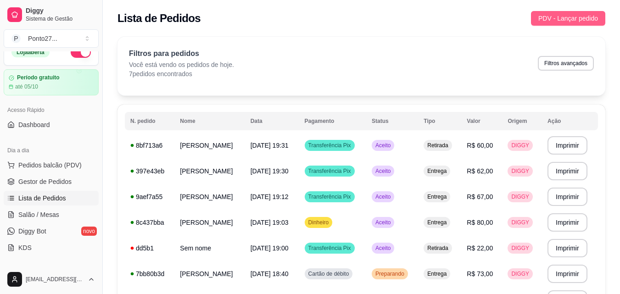
click at [580, 15] on span "PDV - Lançar pedido" at bounding box center [569, 18] width 60 height 10
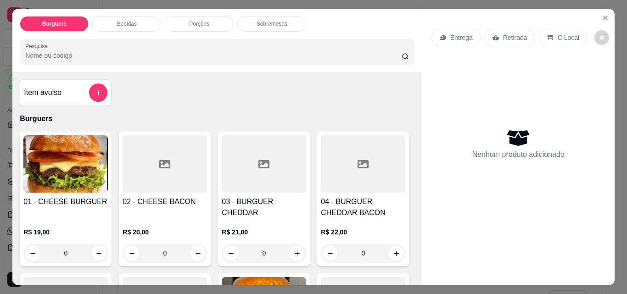
click at [461, 34] on p "Entrega" at bounding box center [462, 37] width 23 height 9
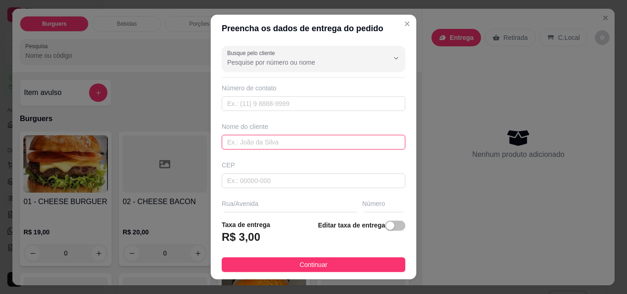
click at [252, 145] on input "text" at bounding box center [314, 142] width 184 height 15
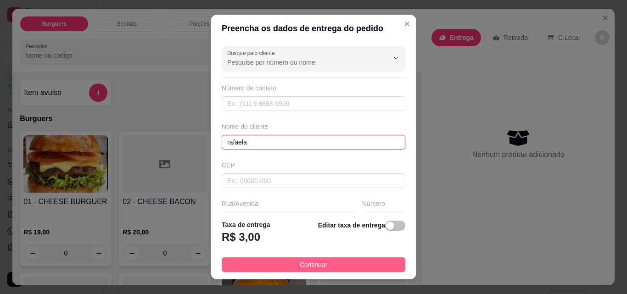
type input "rafaela"
click at [306, 261] on span "Continuar" at bounding box center [314, 265] width 28 height 10
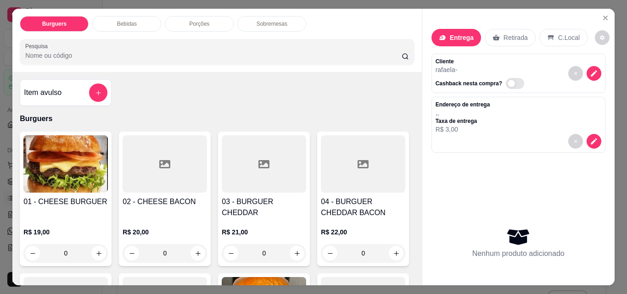
scroll to position [18, 0]
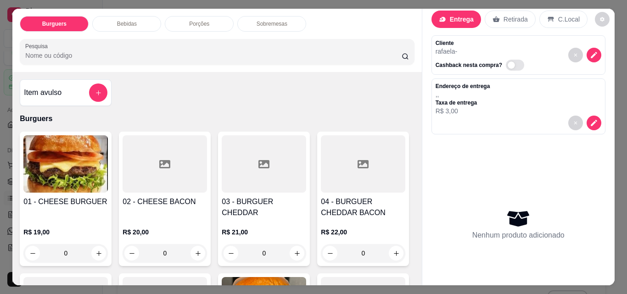
click at [611, 263] on div "Entrega Retirada C.Local Cliente [PERSON_NAME] nesta compra? Endereço de entreg…" at bounding box center [519, 140] width 192 height 262
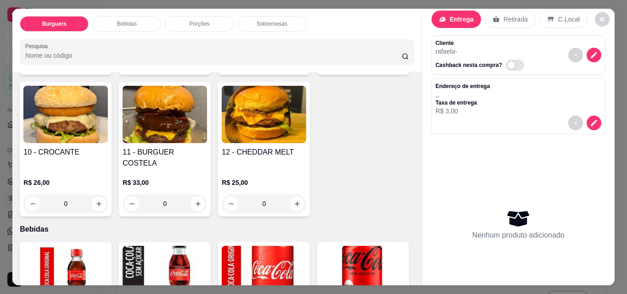
scroll to position [331, 0]
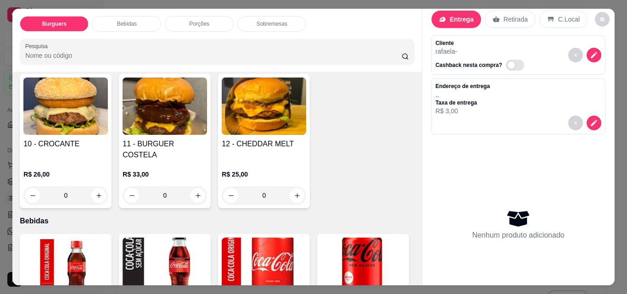
click at [123, 135] on img at bounding box center [165, 106] width 85 height 57
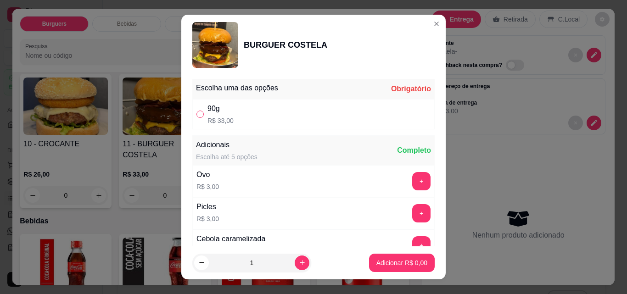
click at [197, 113] on input "" at bounding box center [200, 114] width 7 height 7
radio input "true"
click at [383, 264] on p "Adicionar R$ 33,00" at bounding box center [400, 263] width 53 height 9
type input "1"
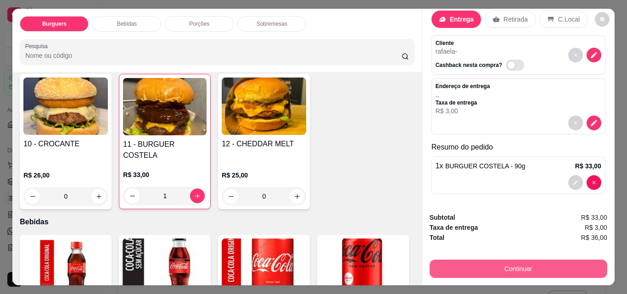
click at [515, 261] on button "Continuar" at bounding box center [519, 269] width 178 height 18
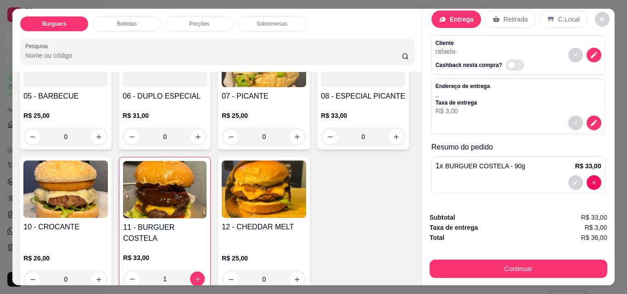
scroll to position [239, 0]
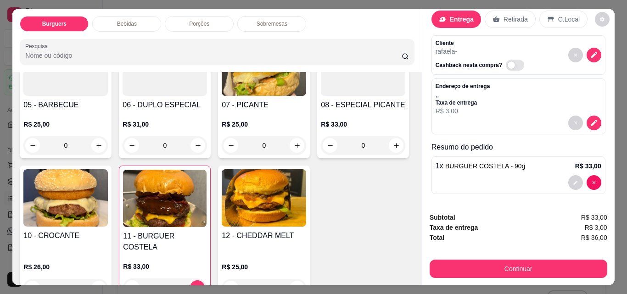
click at [207, 138] on div "0" at bounding box center [165, 145] width 85 height 18
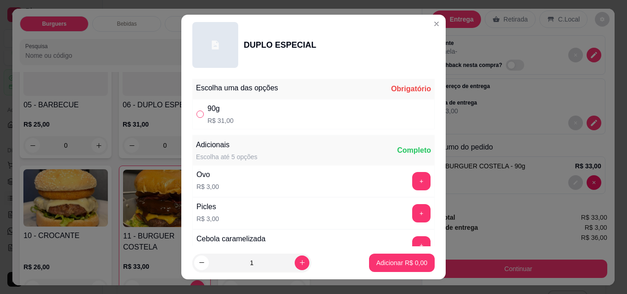
click at [197, 111] on input "" at bounding box center [200, 114] width 7 height 7
radio input "true"
click at [387, 259] on p "Adicionar R$ 31,00" at bounding box center [400, 263] width 53 height 9
type input "1"
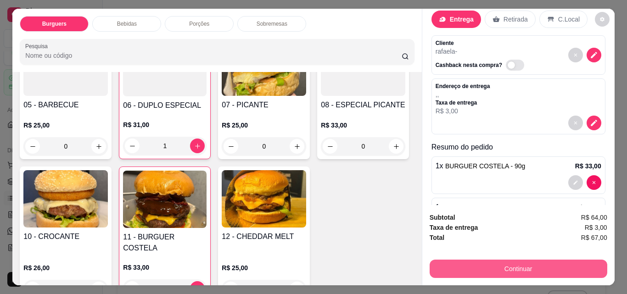
click at [519, 263] on button "Continuar" at bounding box center [519, 269] width 178 height 18
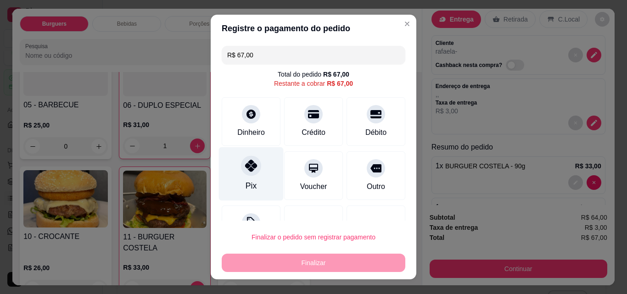
click at [243, 173] on div at bounding box center [251, 166] width 20 height 20
type input "R$ 0,00"
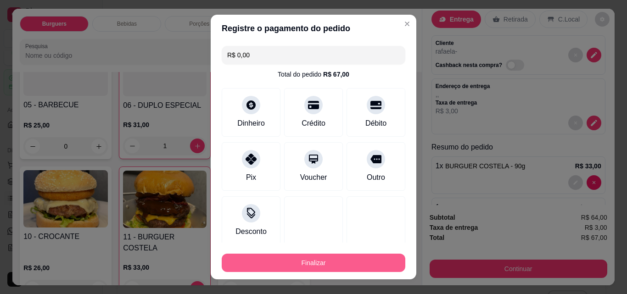
click at [298, 258] on button "Finalizar" at bounding box center [314, 263] width 184 height 18
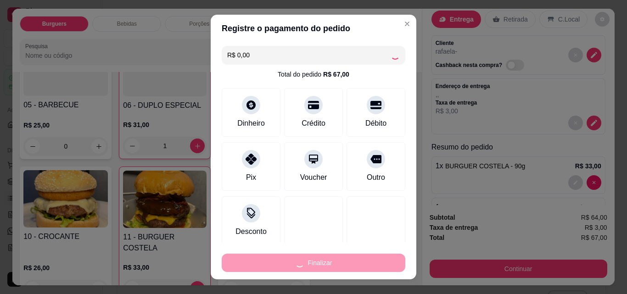
type input "0"
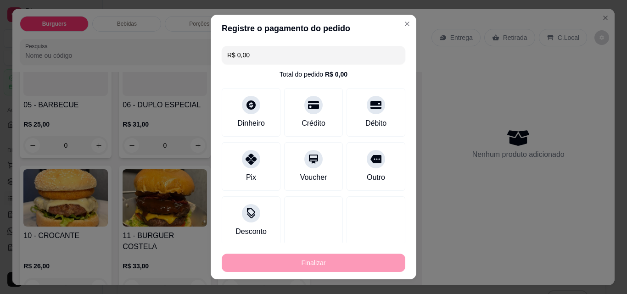
type input "-R$ 67,00"
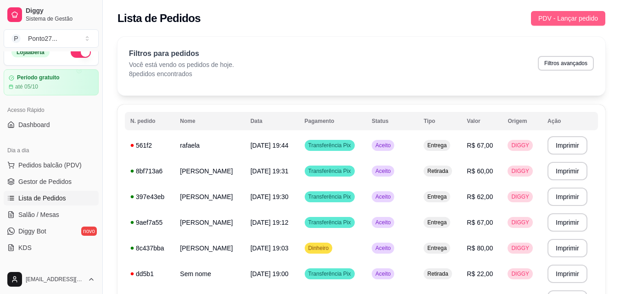
click at [564, 15] on span "PDV - Lançar pedido" at bounding box center [569, 18] width 60 height 10
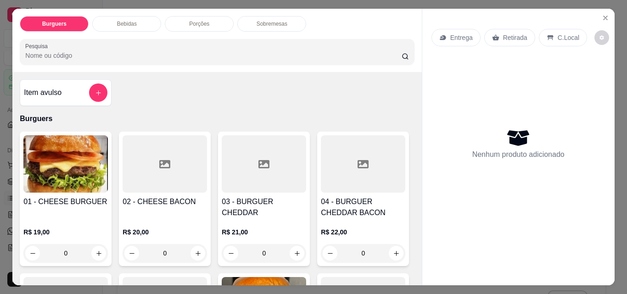
click at [457, 33] on p "Entrega" at bounding box center [462, 37] width 23 height 9
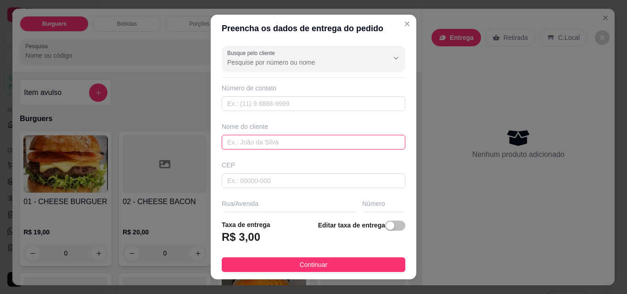
click at [233, 141] on input "text" at bounding box center [314, 142] width 184 height 15
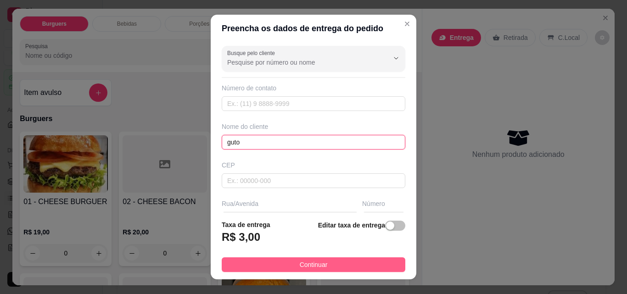
type input "guto"
click at [309, 260] on span "Continuar" at bounding box center [314, 265] width 28 height 10
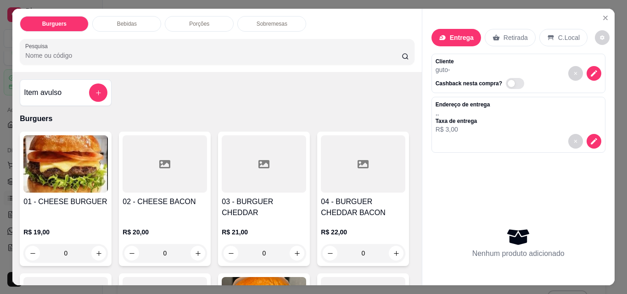
click at [95, 244] on div "0" at bounding box center [65, 253] width 85 height 18
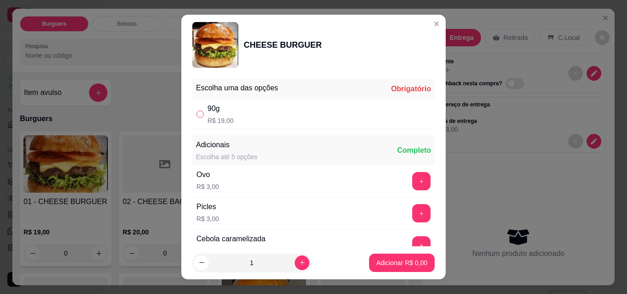
click at [197, 109] on label "" at bounding box center [200, 114] width 7 height 10
click at [197, 111] on input "" at bounding box center [200, 114] width 7 height 7
click at [199, 111] on input "" at bounding box center [200, 114] width 7 height 7
radio input "true"
click at [381, 263] on p "Adicionar R$ 19,00" at bounding box center [400, 263] width 55 height 9
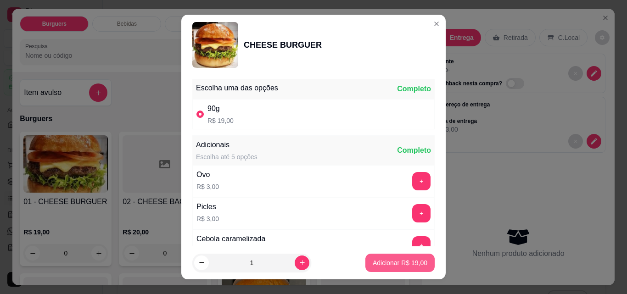
type input "1"
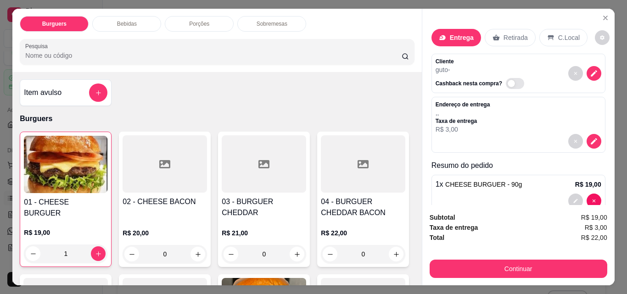
click at [194, 245] on div "0" at bounding box center [165, 254] width 85 height 18
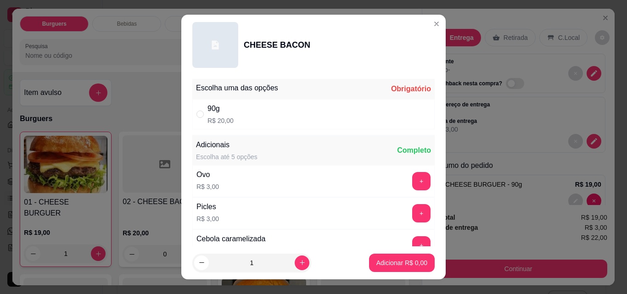
click at [194, 108] on div "90g R$ 20,00" at bounding box center [313, 114] width 242 height 30
radio input "true"
click at [379, 260] on p "Adicionar R$ 20,00" at bounding box center [400, 263] width 55 height 9
type input "1"
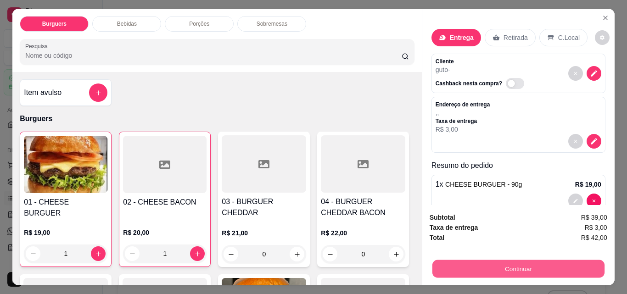
click at [517, 260] on button "Continuar" at bounding box center [518, 269] width 172 height 18
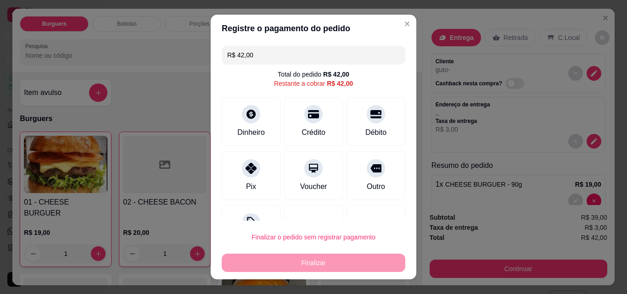
click at [299, 263] on div "Finalizar" at bounding box center [314, 263] width 184 height 18
click at [304, 260] on div "Finalizar" at bounding box center [314, 263] width 184 height 18
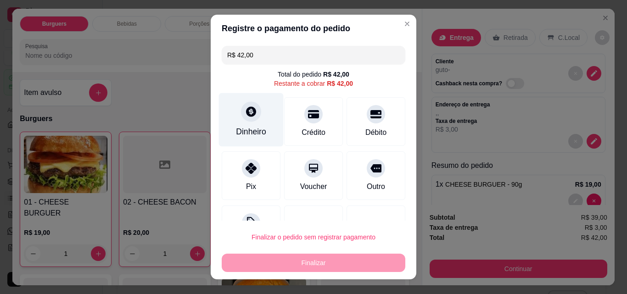
click at [246, 115] on icon at bounding box center [251, 112] width 12 height 12
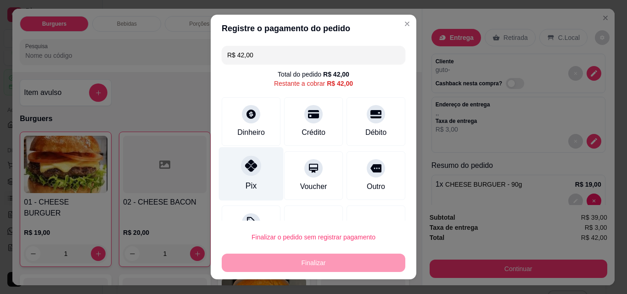
click at [246, 169] on icon at bounding box center [251, 166] width 12 height 12
type input "R$ 0,00"
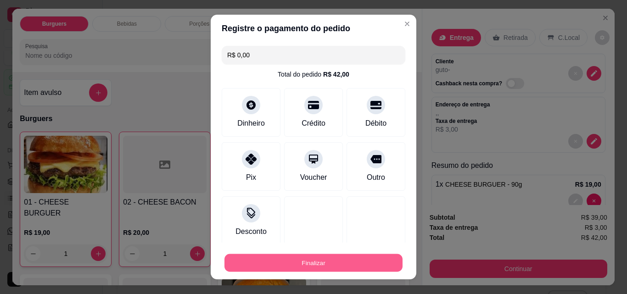
click at [321, 258] on button "Finalizar" at bounding box center [314, 263] width 178 height 18
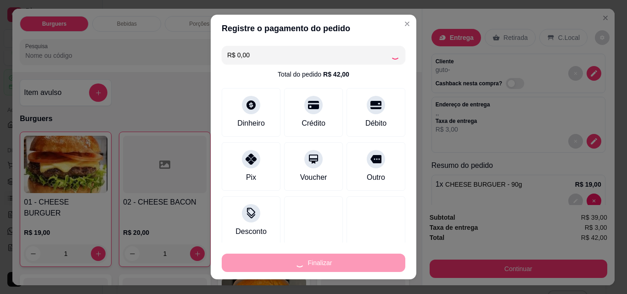
type input "0"
type input "-R$ 42,00"
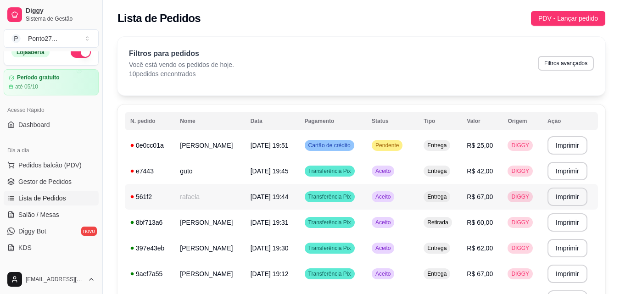
click at [228, 195] on td "rafaela" at bounding box center [210, 197] width 70 height 26
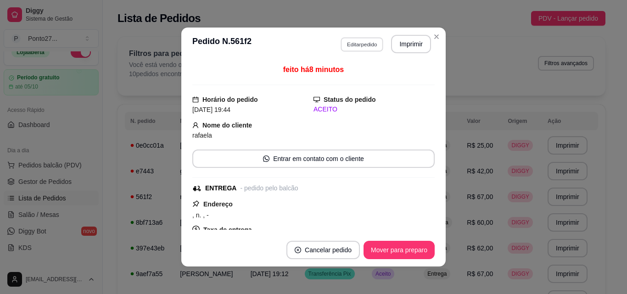
click at [359, 47] on button "Editar pedido" at bounding box center [362, 44] width 43 height 14
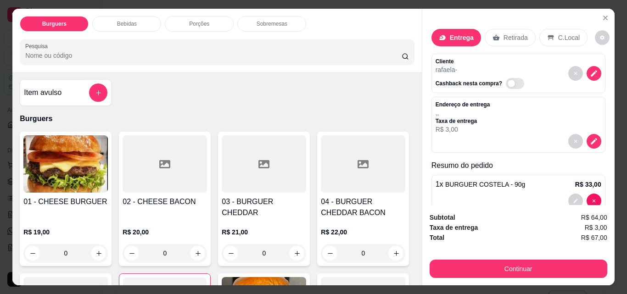
scroll to position [62, 0]
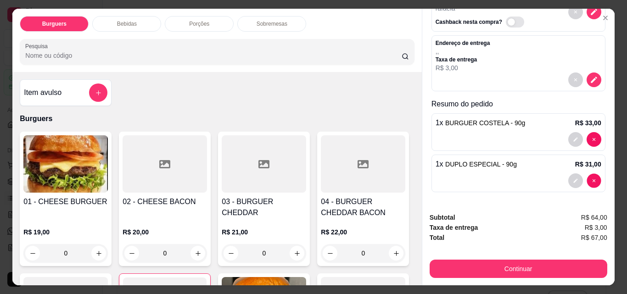
click at [592, 141] on icon "decrease-product-quantity" at bounding box center [593, 139] width 3 height 3
type input "0"
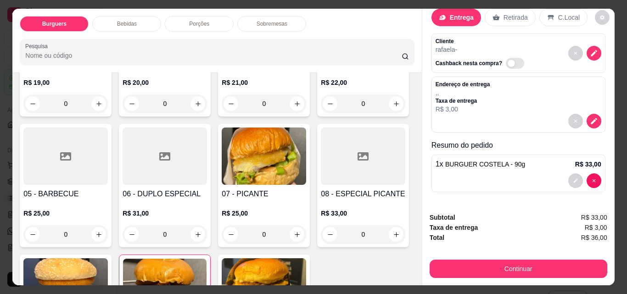
scroll to position [150, 0]
click at [108, 234] on div "0" at bounding box center [65, 234] width 85 height 18
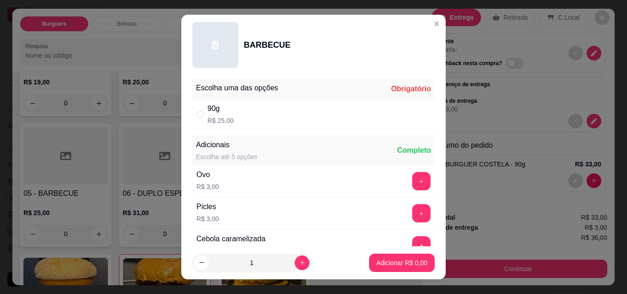
click at [295, 118] on div "90g R$ 25,00" at bounding box center [313, 114] width 242 height 30
radio input "true"
click at [383, 264] on p "Adicionar R$ 25,00" at bounding box center [400, 263] width 55 height 9
type input "1"
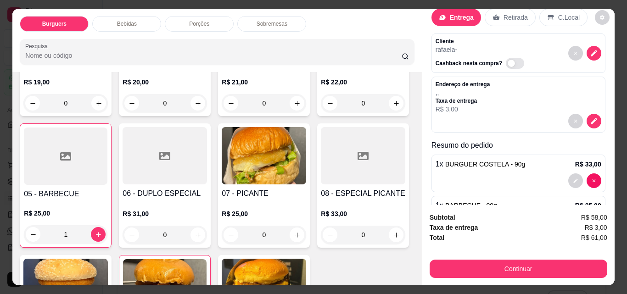
scroll to position [62, 0]
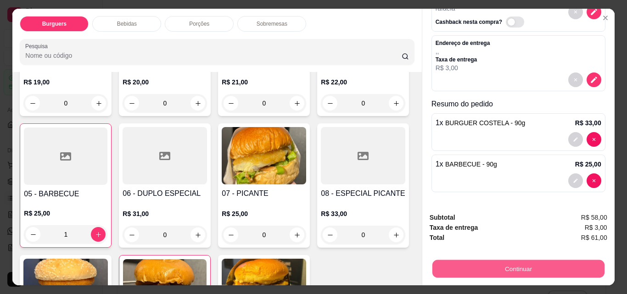
click at [510, 264] on button "Continuar" at bounding box center [518, 269] width 172 height 18
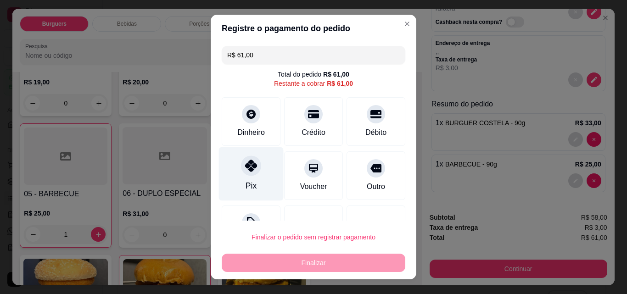
click at [246, 174] on div at bounding box center [251, 166] width 20 height 20
type input "R$ 0,00"
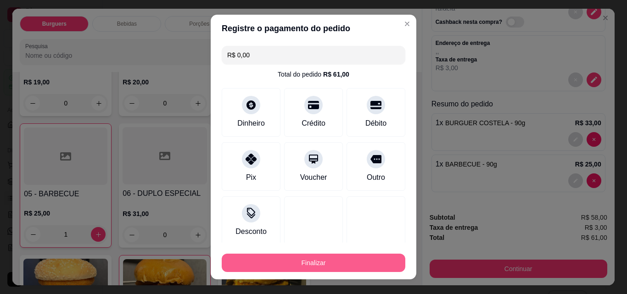
click at [346, 265] on button "Finalizar" at bounding box center [314, 263] width 184 height 18
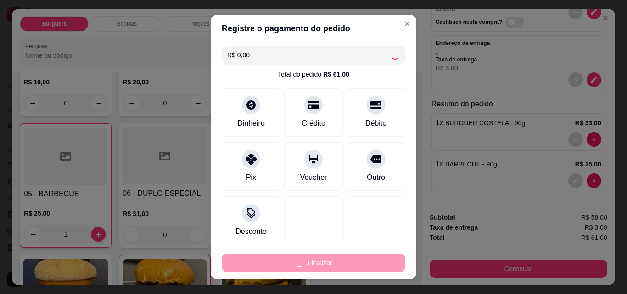
type input "0"
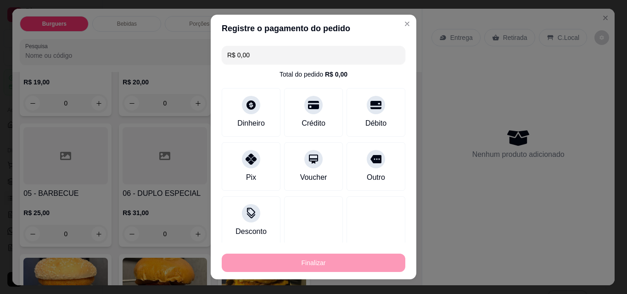
type input "-R$ 61,00"
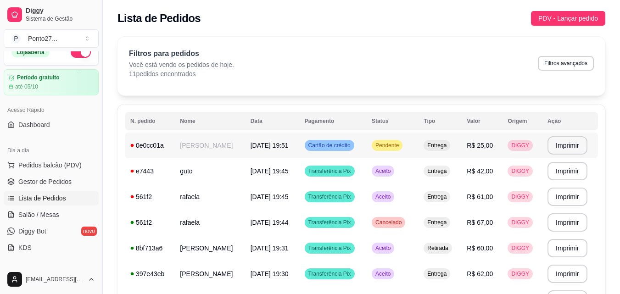
click at [398, 150] on div "Pendente" at bounding box center [387, 145] width 31 height 11
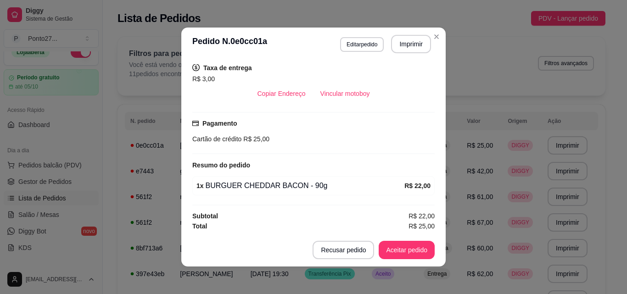
scroll to position [191, 0]
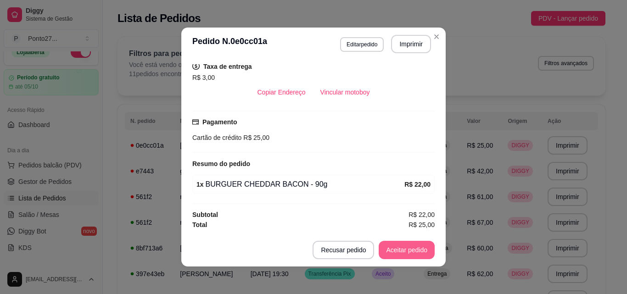
click at [418, 254] on button "Aceitar pedido" at bounding box center [407, 250] width 56 height 18
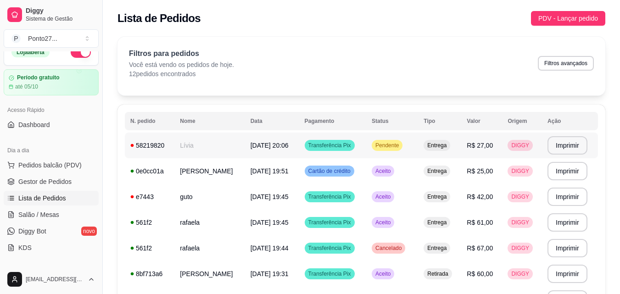
click at [400, 146] on span "Pendente" at bounding box center [387, 145] width 27 height 7
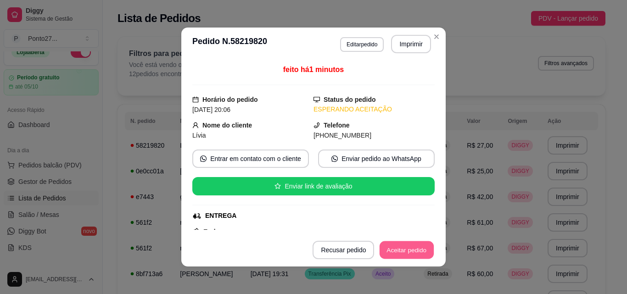
click at [415, 254] on button "Aceitar pedido" at bounding box center [407, 251] width 54 height 18
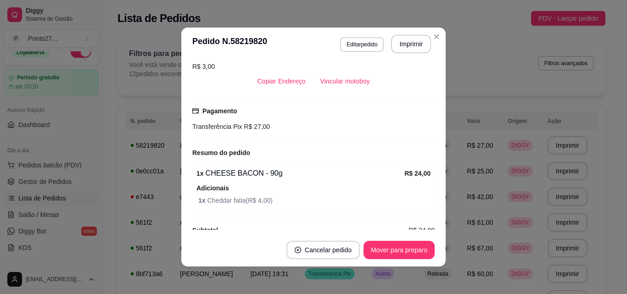
scroll to position [218, 0]
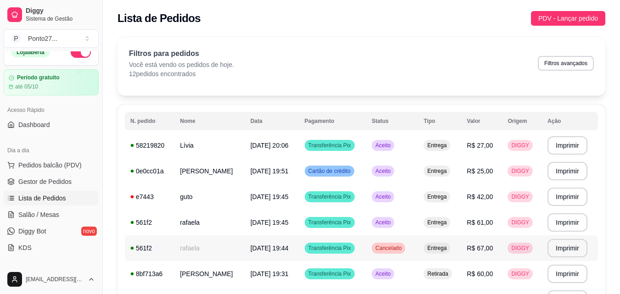
click at [385, 256] on td "Cancelado" at bounding box center [392, 249] width 52 height 26
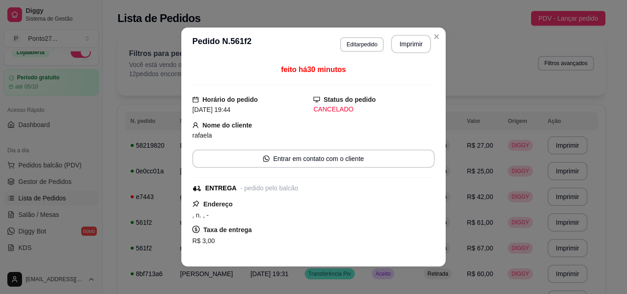
click at [436, 29] on header "**********" at bounding box center [313, 44] width 265 height 33
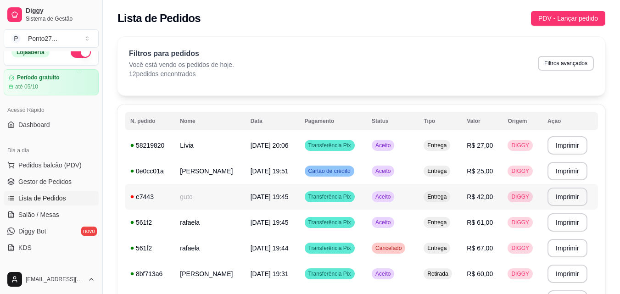
click at [409, 191] on td "Aceito" at bounding box center [392, 197] width 52 height 26
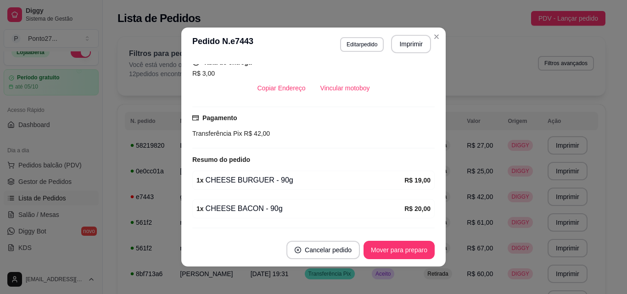
scroll to position [192, 0]
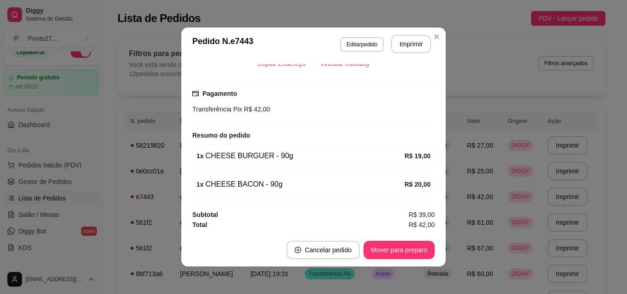
click at [437, 39] on div "Filtros para pedidos Você está vendo os pedidos de hoje. 12 pedidos encontrados…" at bounding box center [362, 66] width 488 height 59
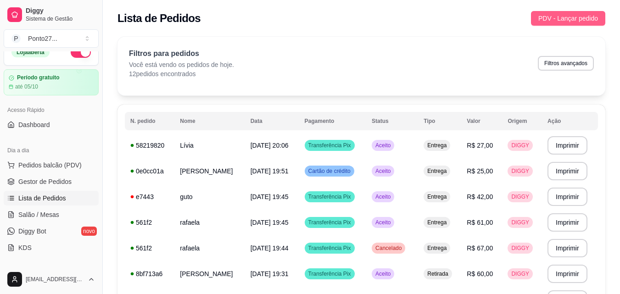
click at [562, 15] on span "PDV - Lançar pedido" at bounding box center [569, 18] width 60 height 10
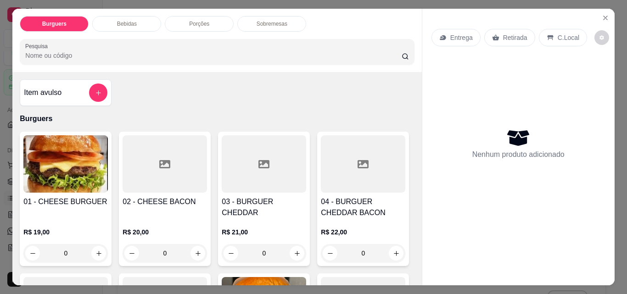
click at [90, 244] on div "0" at bounding box center [65, 253] width 85 height 18
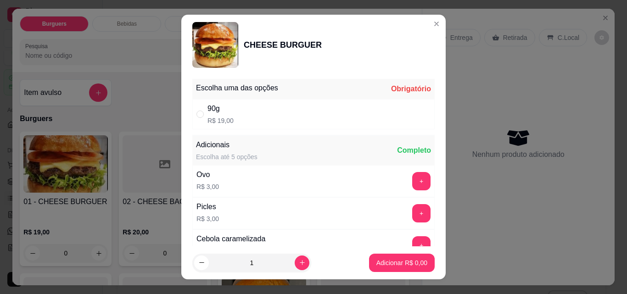
click at [265, 118] on div "90g R$ 19,00" at bounding box center [313, 114] width 242 height 30
radio input "true"
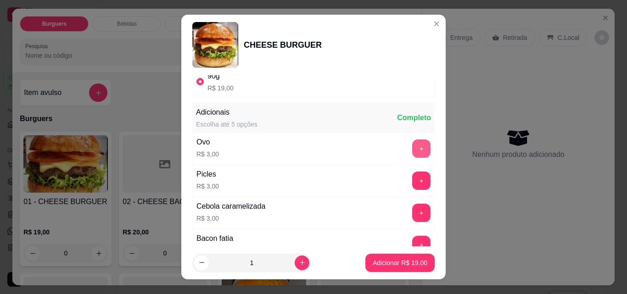
scroll to position [36, 0]
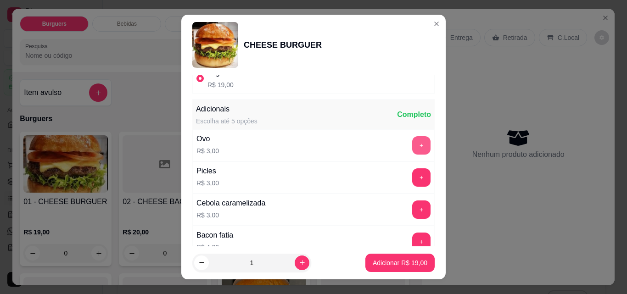
click at [412, 147] on button "+" at bounding box center [421, 145] width 18 height 18
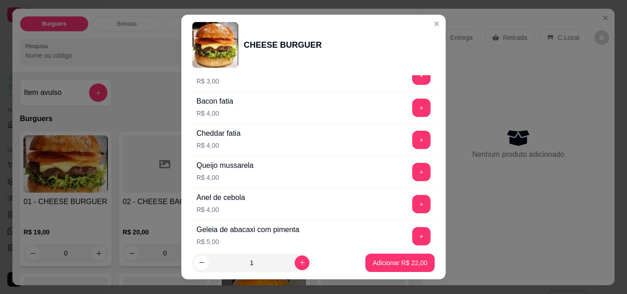
scroll to position [191, 0]
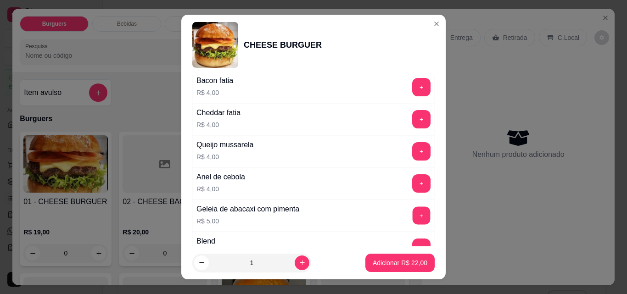
click at [413, 217] on button "+" at bounding box center [422, 216] width 18 height 18
click at [387, 263] on p "Adicionar R$ 27,00" at bounding box center [400, 263] width 55 height 9
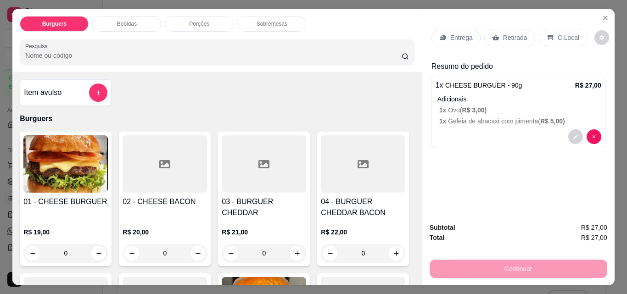
click at [98, 244] on div "0" at bounding box center [65, 253] width 85 height 18
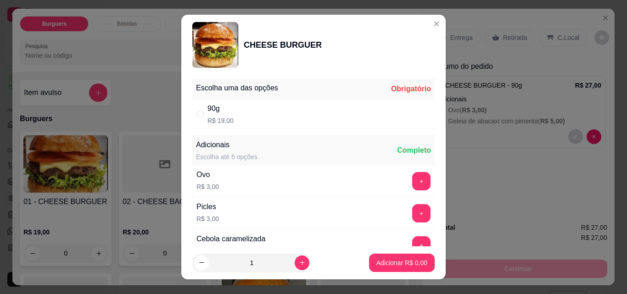
click at [312, 117] on div "90g R$ 19,00" at bounding box center [313, 114] width 242 height 30
radio input "true"
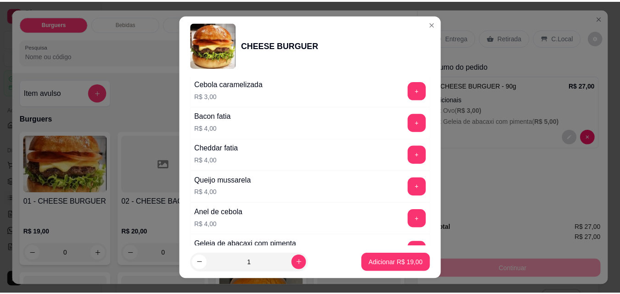
scroll to position [160, 0]
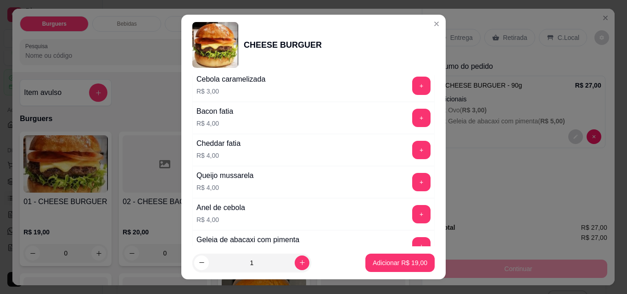
click at [412, 241] on button "+" at bounding box center [421, 246] width 18 height 18
click at [383, 267] on p "Adicionar R$ 24,00" at bounding box center [400, 263] width 55 height 9
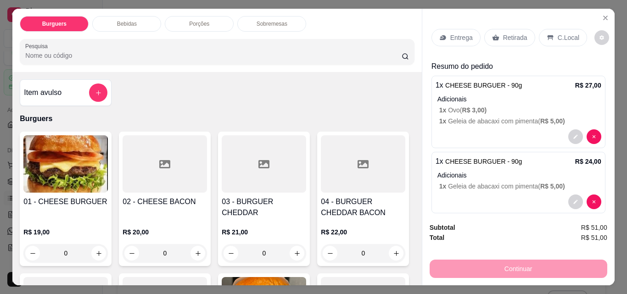
click at [448, 39] on div "Entrega" at bounding box center [456, 37] width 49 height 17
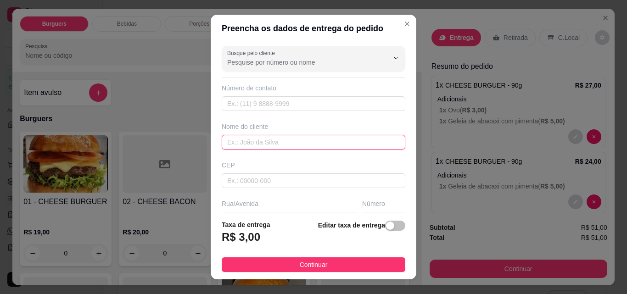
click at [259, 145] on input "text" at bounding box center [314, 142] width 184 height 15
type input "fabricia"
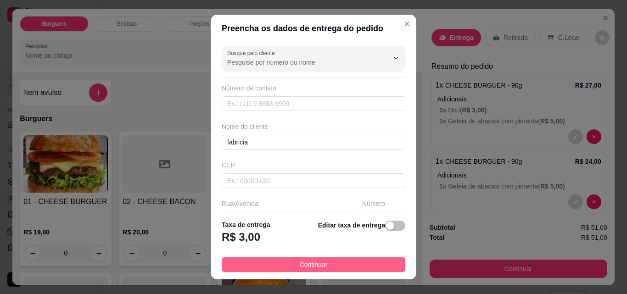
click at [322, 270] on button "Continuar" at bounding box center [314, 265] width 184 height 15
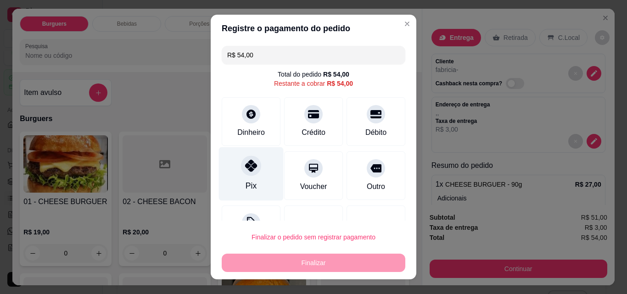
click at [245, 166] on icon at bounding box center [251, 166] width 12 height 12
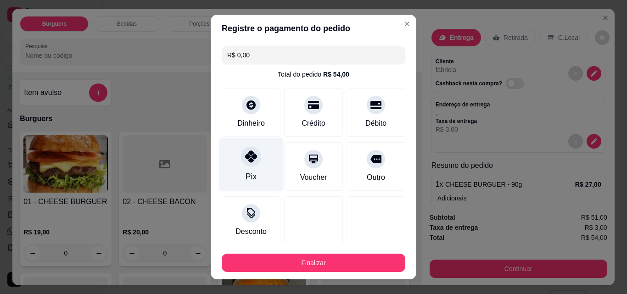
click at [305, 261] on button "Finalizar" at bounding box center [314, 263] width 184 height 18
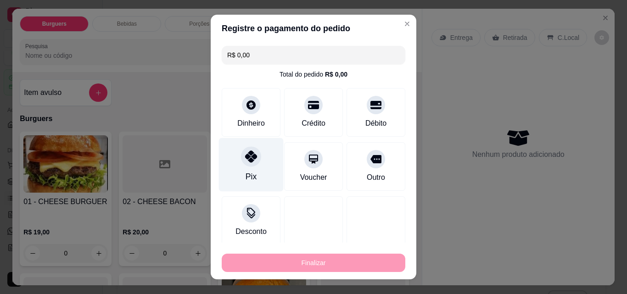
type input "-R$ 54,00"
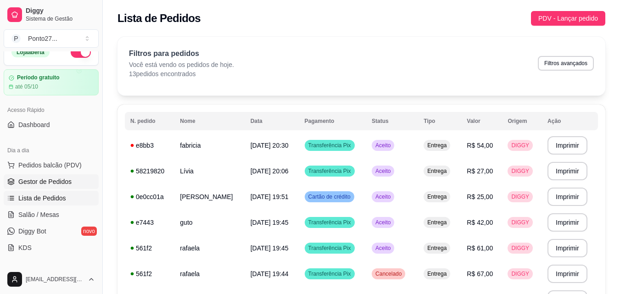
click at [33, 180] on span "Gestor de Pedidos" at bounding box center [44, 181] width 53 height 9
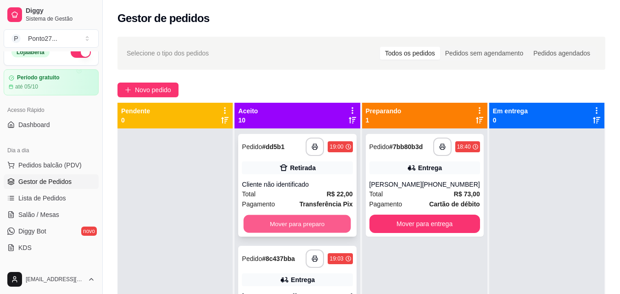
click at [313, 216] on button "Mover para preparo" at bounding box center [297, 224] width 107 height 18
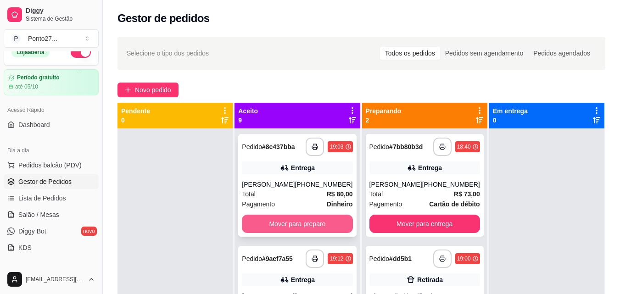
click at [305, 222] on button "Mover para preparo" at bounding box center [297, 224] width 111 height 18
click at [305, 222] on button "Mover para preparo" at bounding box center [297, 224] width 107 height 18
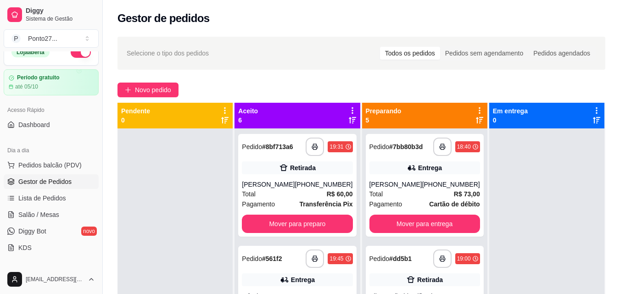
click at [305, 209] on span "Transferência Pix" at bounding box center [326, 204] width 53 height 10
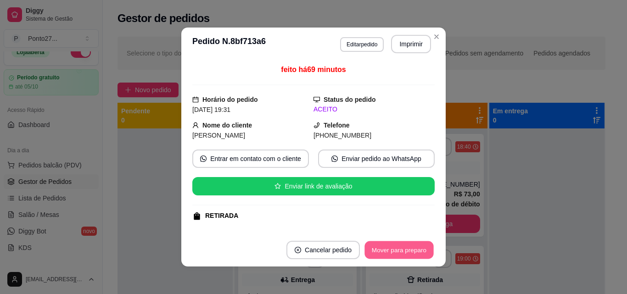
click at [395, 251] on button "Mover para preparo" at bounding box center [399, 251] width 69 height 18
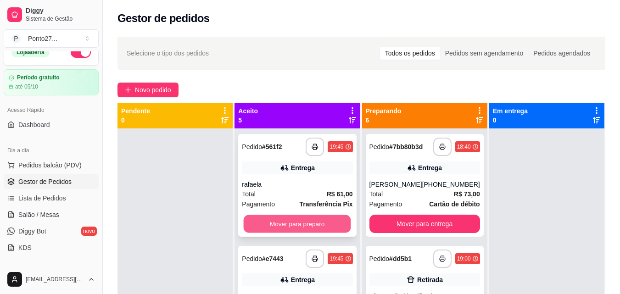
click at [302, 225] on button "Mover para preparo" at bounding box center [297, 224] width 107 height 18
click at [302, 225] on button "Mover para preparo" at bounding box center [297, 224] width 111 height 18
click at [302, 225] on button "Mover para preparo" at bounding box center [297, 224] width 107 height 18
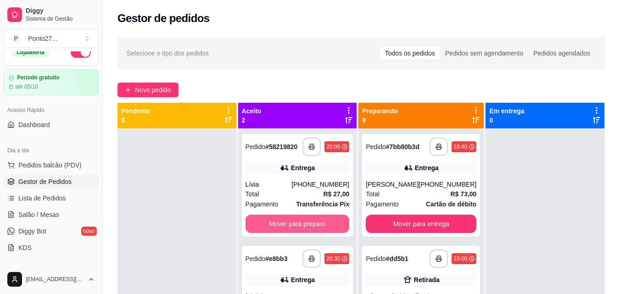
click at [302, 225] on button "Mover para preparo" at bounding box center [298, 224] width 104 height 18
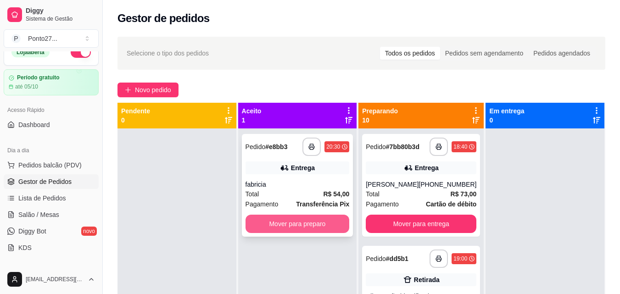
click at [322, 221] on button "Mover para preparo" at bounding box center [298, 224] width 104 height 18
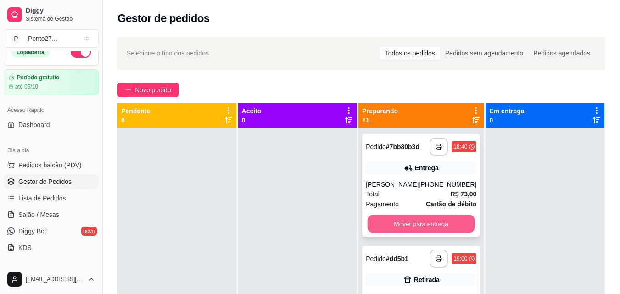
click at [422, 219] on button "Mover para entrega" at bounding box center [421, 224] width 107 height 18
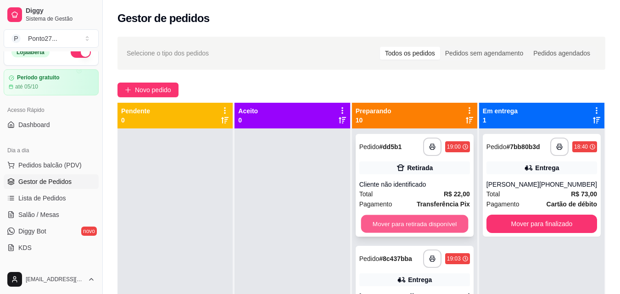
click at [411, 226] on button "Mover para retirada disponível" at bounding box center [414, 224] width 107 height 18
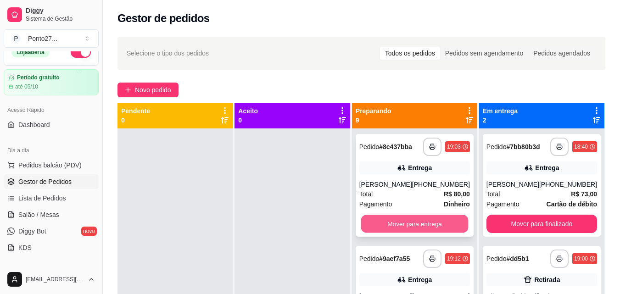
click at [424, 220] on button "Mover para entrega" at bounding box center [414, 224] width 107 height 18
click at [422, 229] on button "Mover para entrega" at bounding box center [414, 224] width 107 height 18
click at [422, 228] on button "Mover para entrega" at bounding box center [415, 224] width 111 height 18
click at [422, 228] on button "Mover para retirada disponível" at bounding box center [415, 224] width 111 height 18
click at [433, 219] on button "Mover para entrega" at bounding box center [415, 224] width 111 height 18
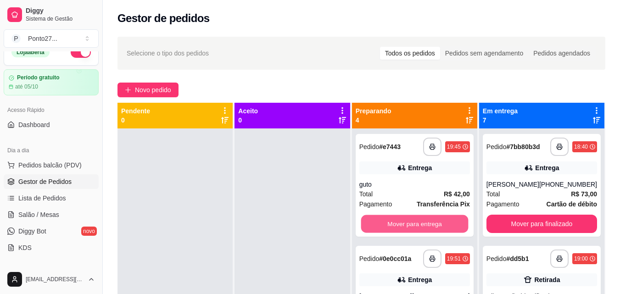
click at [433, 219] on button "Mover para entrega" at bounding box center [414, 224] width 107 height 18
click at [428, 222] on button "Mover para entrega" at bounding box center [414, 224] width 107 height 18
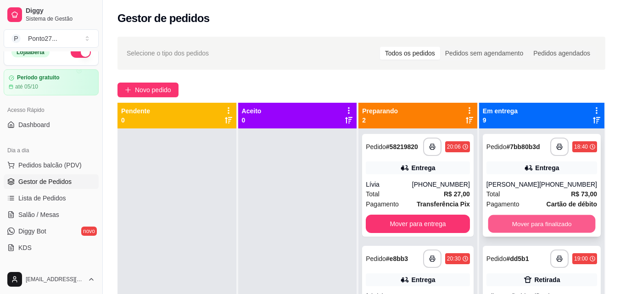
click at [524, 231] on button "Mover para finalizado" at bounding box center [541, 224] width 107 height 18
click at [524, 231] on button "Mover para finalizado" at bounding box center [542, 224] width 111 height 18
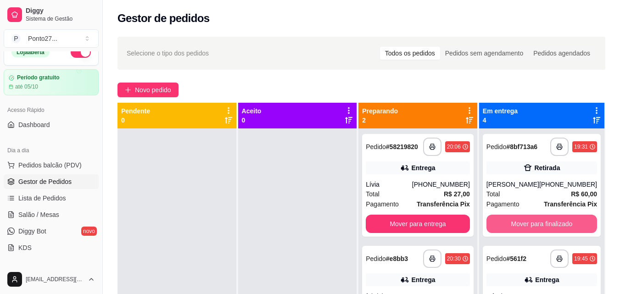
click at [524, 231] on button "Mover para finalizado" at bounding box center [542, 224] width 111 height 18
click at [524, 231] on button "Mover para finalizado" at bounding box center [541, 224] width 107 height 18
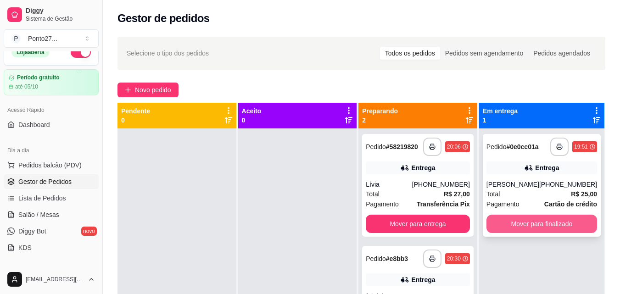
click at [524, 231] on button "Mover para finalizado" at bounding box center [542, 224] width 111 height 18
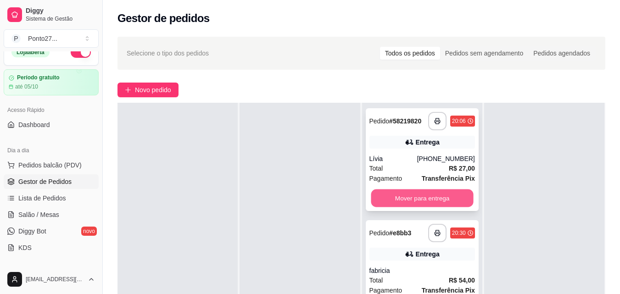
click at [434, 192] on button "Mover para entrega" at bounding box center [422, 199] width 102 height 18
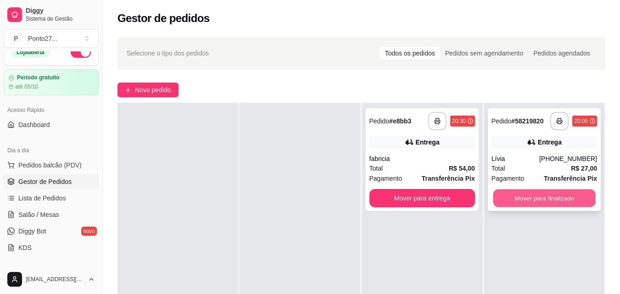
click at [541, 194] on button "Mover para finalizado" at bounding box center [544, 199] width 102 height 18
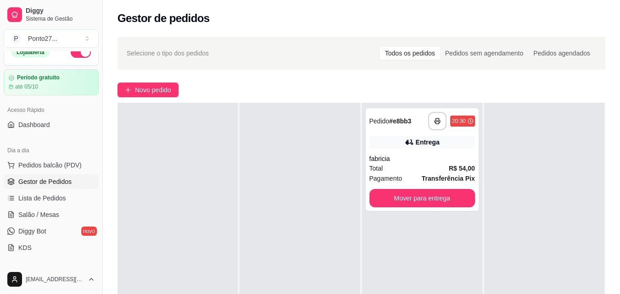
click at [75, 56] on button "button" at bounding box center [81, 52] width 20 height 11
click at [51, 181] on span "Gestor de Pedidos" at bounding box center [44, 181] width 53 height 9
click at [418, 57] on div "Todos os pedidos" at bounding box center [410, 53] width 60 height 13
click at [380, 47] on input "Todos os pedidos" at bounding box center [380, 47] width 0 height 0
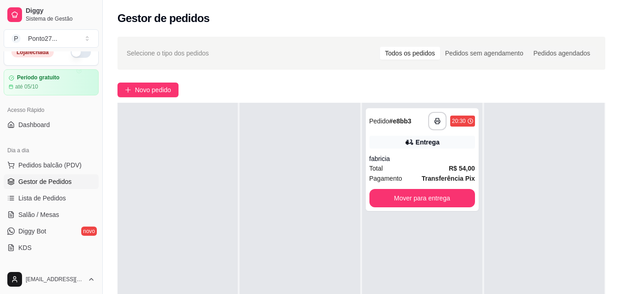
click at [418, 51] on div "Todos os pedidos" at bounding box center [410, 53] width 60 height 13
click at [380, 47] on input "Todos os pedidos" at bounding box center [380, 47] width 0 height 0
click at [39, 198] on span "Lista de Pedidos" at bounding box center [42, 198] width 48 height 9
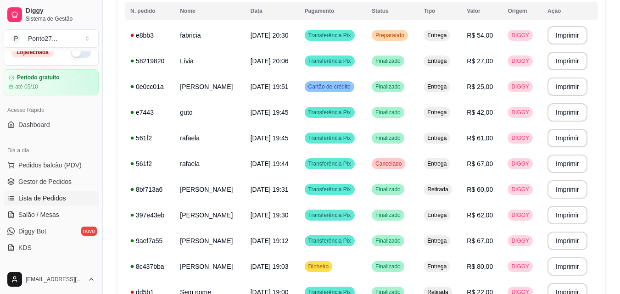
scroll to position [92, 0]
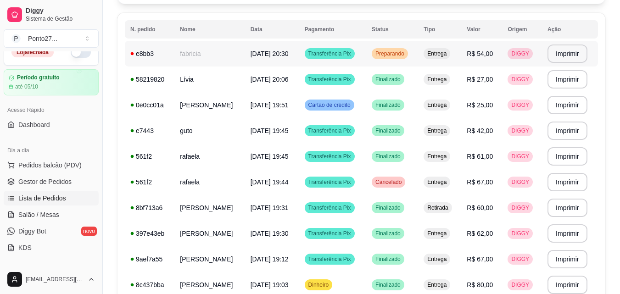
click at [256, 56] on span "[DATE] 20:30" at bounding box center [270, 53] width 38 height 7
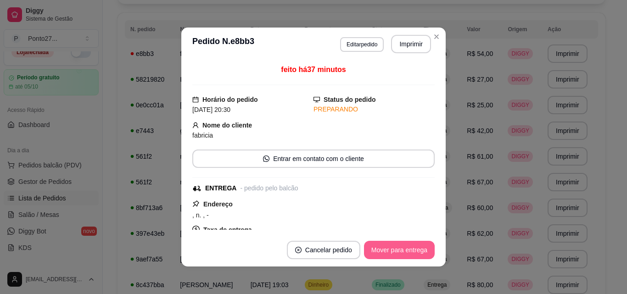
click at [397, 254] on button "Mover para entrega" at bounding box center [399, 250] width 71 height 18
click at [391, 253] on button "Mover para finalizado" at bounding box center [397, 251] width 74 height 18
click at [391, 253] on div "Mover para finalizado" at bounding box center [397, 250] width 76 height 18
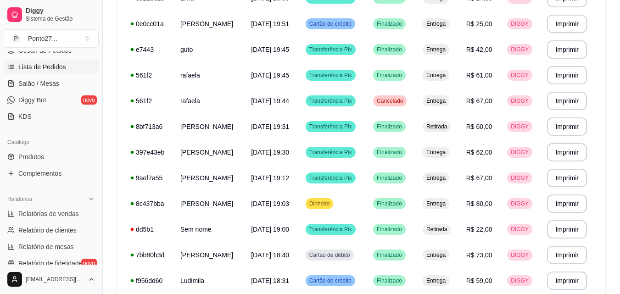
scroll to position [142, 0]
click at [64, 216] on span "Relatórios de vendas" at bounding box center [48, 215] width 61 height 9
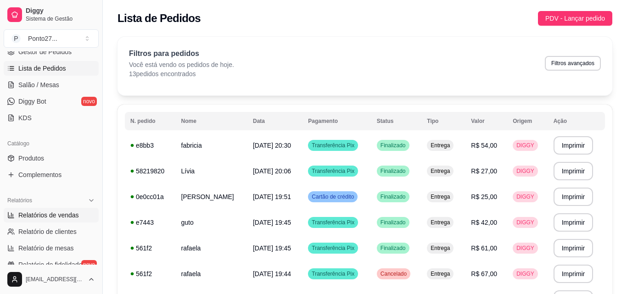
select select "ALL"
select select "0"
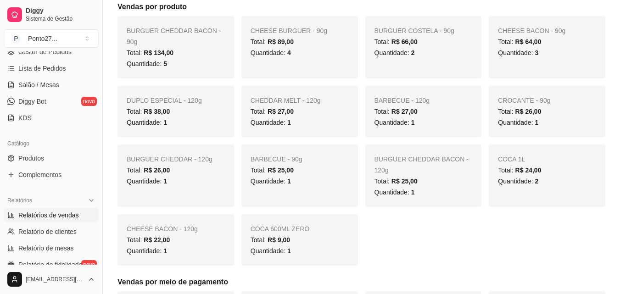
scroll to position [204, 0]
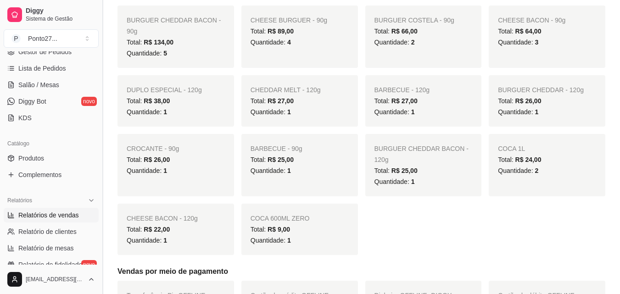
click at [99, 143] on button "Toggle Sidebar" at bounding box center [102, 147] width 7 height 294
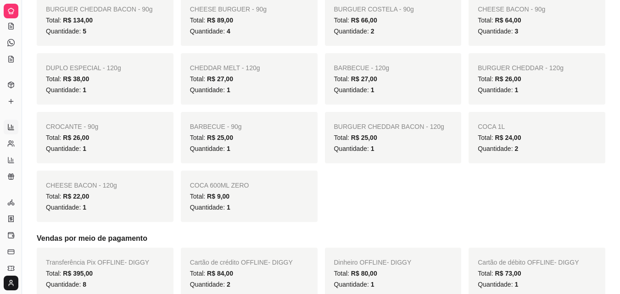
click at [13, 9] on icon at bounding box center [11, 11] width 6 height 6
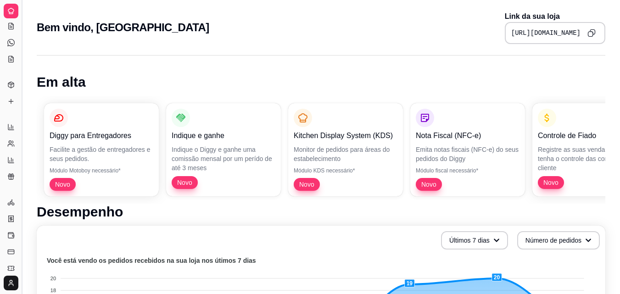
click at [23, 87] on button "Toggle Sidebar" at bounding box center [21, 147] width 7 height 294
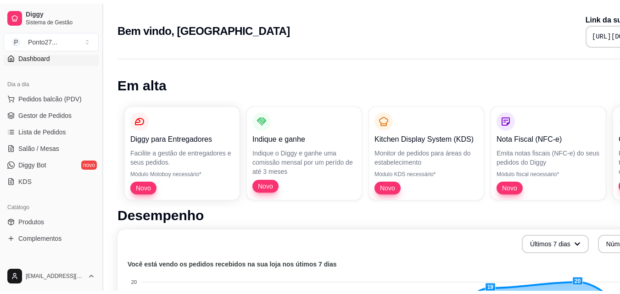
scroll to position [76, 0]
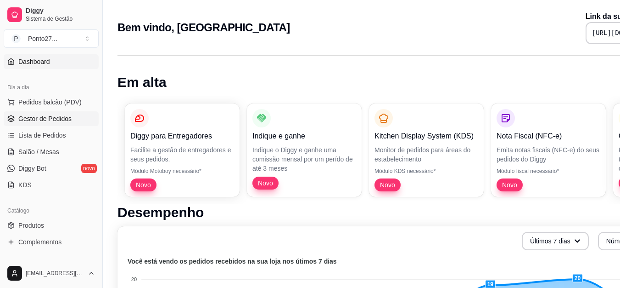
click at [77, 119] on link "Gestor de Pedidos" at bounding box center [51, 118] width 95 height 15
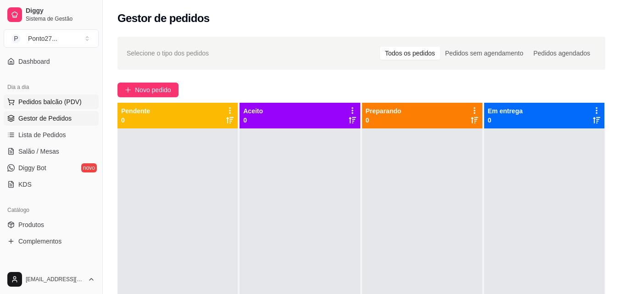
click at [46, 106] on span "Pedidos balcão (PDV)" at bounding box center [49, 101] width 63 height 9
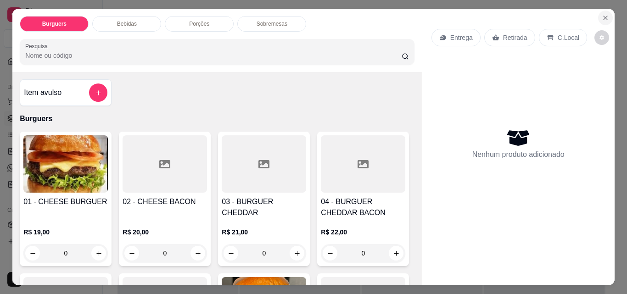
click at [598, 14] on button "Close" at bounding box center [605, 18] width 15 height 15
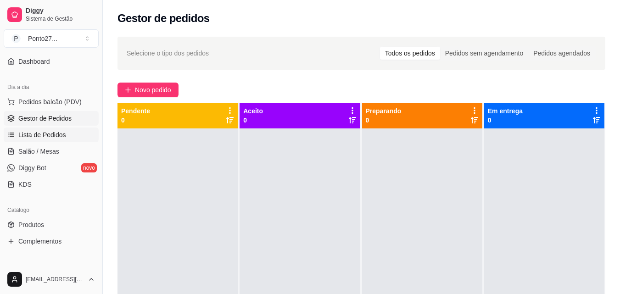
click at [49, 130] on link "Lista de Pedidos" at bounding box center [51, 135] width 95 height 15
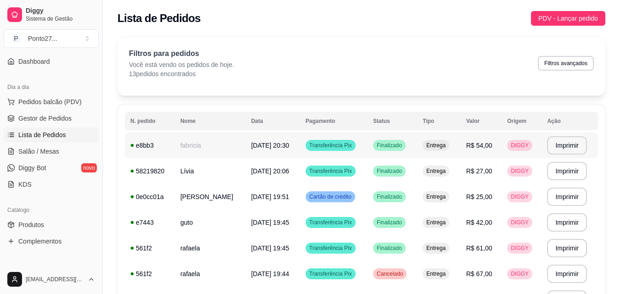
click at [226, 140] on td "fabricia" at bounding box center [210, 146] width 71 height 26
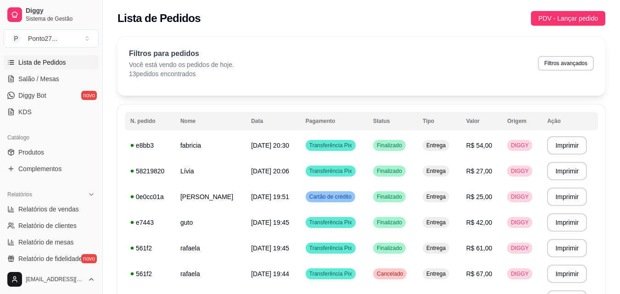
scroll to position [168, 0]
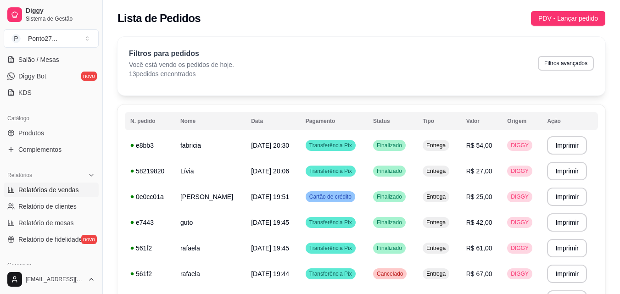
click at [49, 187] on span "Relatórios de vendas" at bounding box center [48, 190] width 61 height 9
select select "ALL"
select select "0"
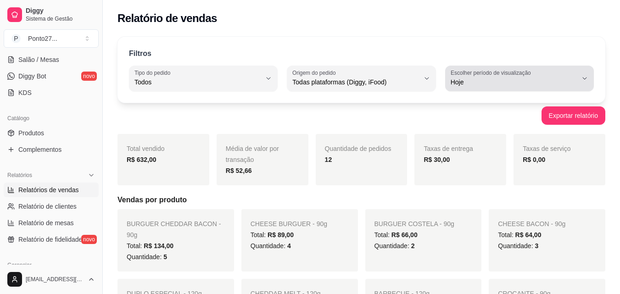
click at [509, 84] on span "Hoje" at bounding box center [514, 82] width 127 height 9
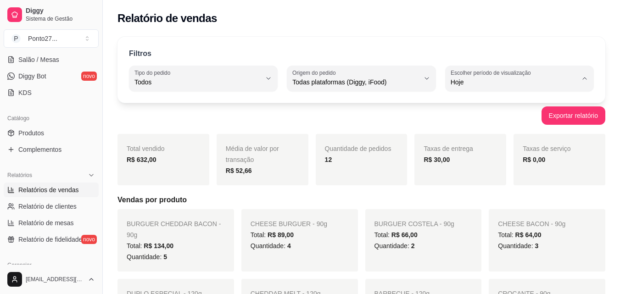
click at [474, 133] on span "7 dias" at bounding box center [515, 134] width 120 height 9
type input "7"
select select "7"
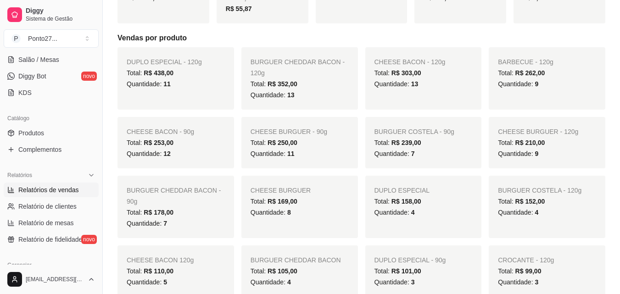
scroll to position [163, 0]
